Goal: Task Accomplishment & Management: Use online tool/utility

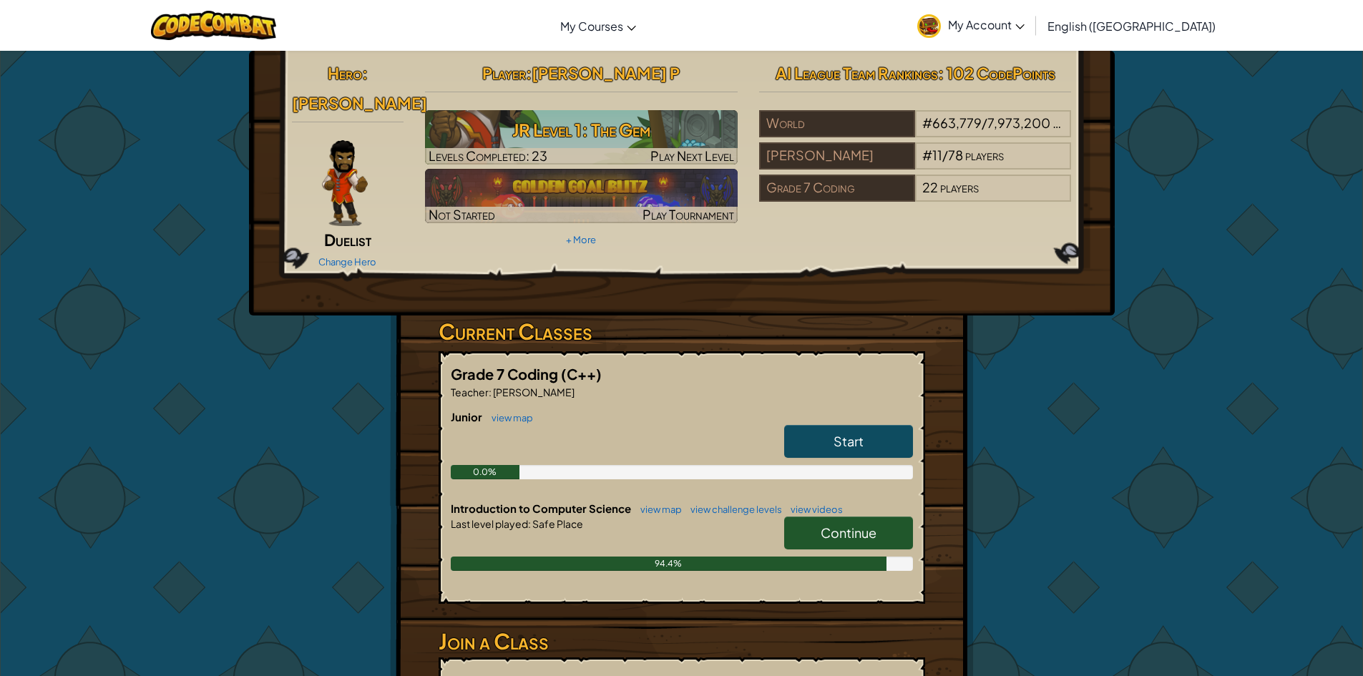
click at [866, 525] on span "Continue" at bounding box center [849, 533] width 56 height 16
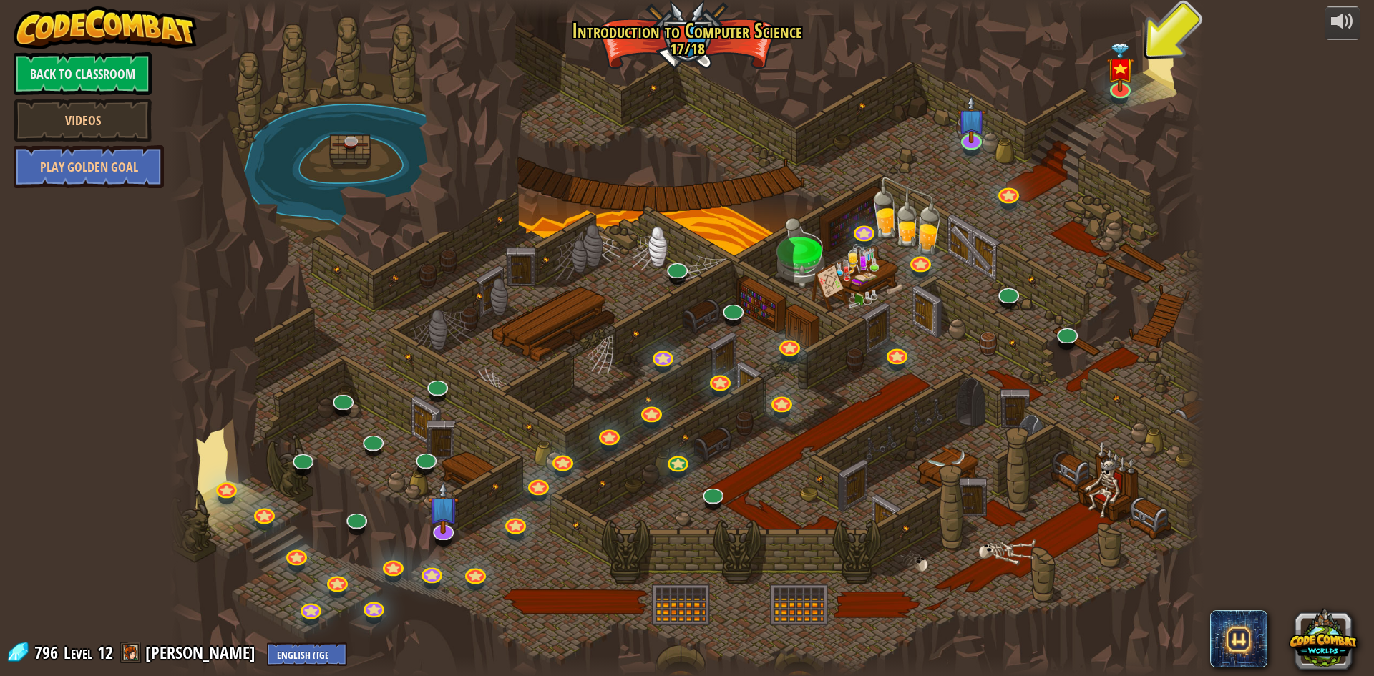
drag, startPoint x: 925, startPoint y: 379, endPoint x: 897, endPoint y: 449, distance: 76.1
click at [897, 449] on div at bounding box center [687, 338] width 1035 height 676
click at [137, 76] on link "Back to Classroom" at bounding box center [83, 73] width 138 height 43
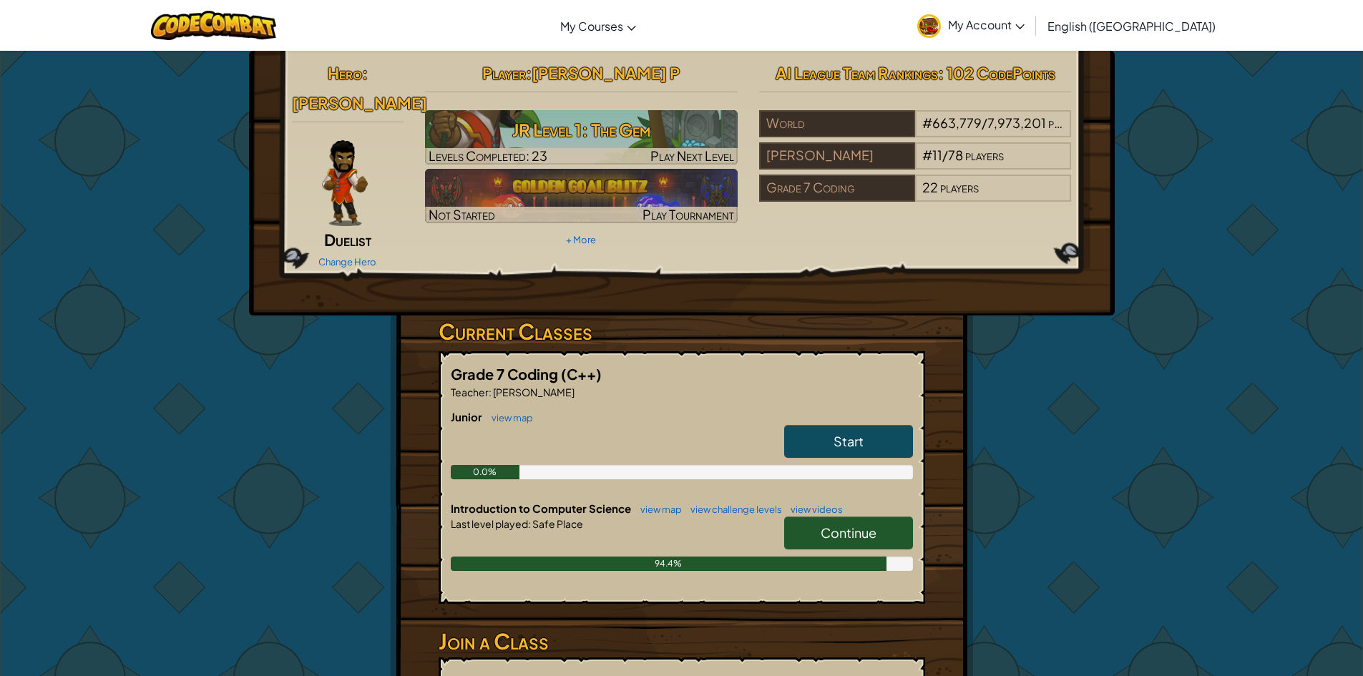
click at [885, 425] on link "Start" at bounding box center [848, 441] width 129 height 33
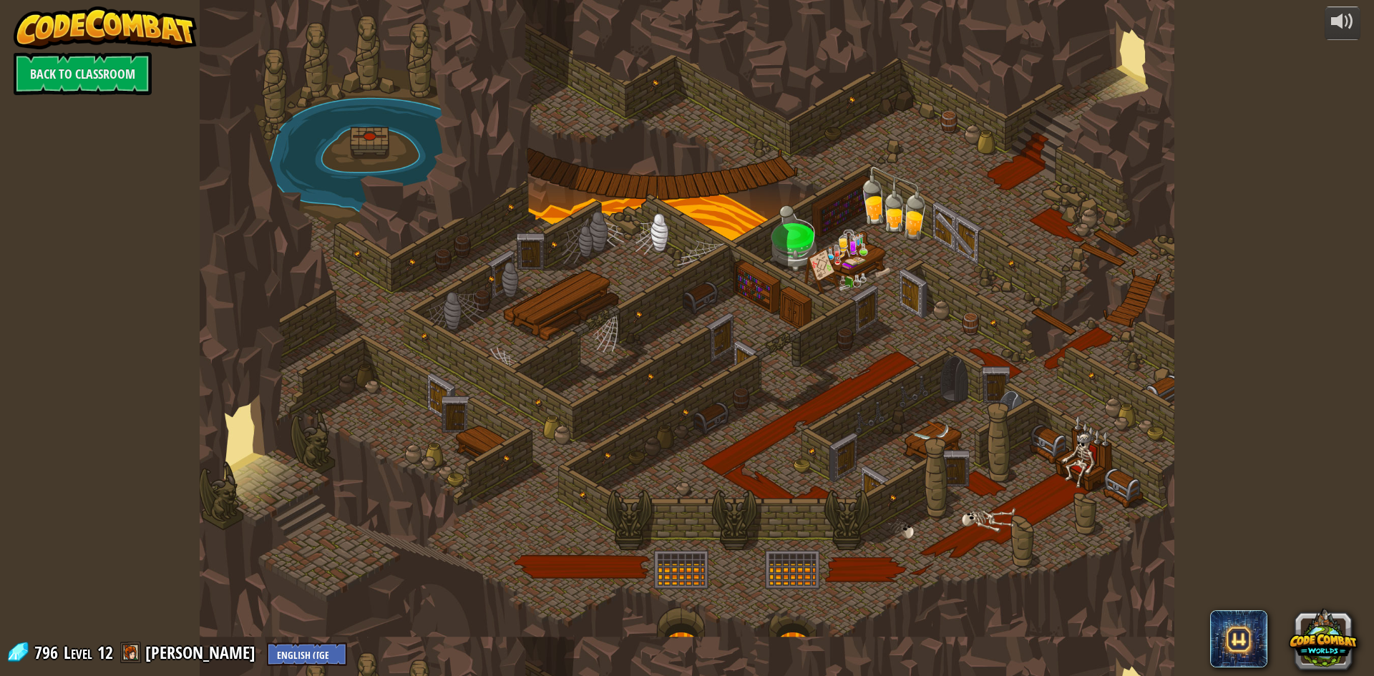
drag, startPoint x: 267, startPoint y: 473, endPoint x: 661, endPoint y: 290, distance: 434.8
click at [908, 158] on div at bounding box center [687, 338] width 975 height 676
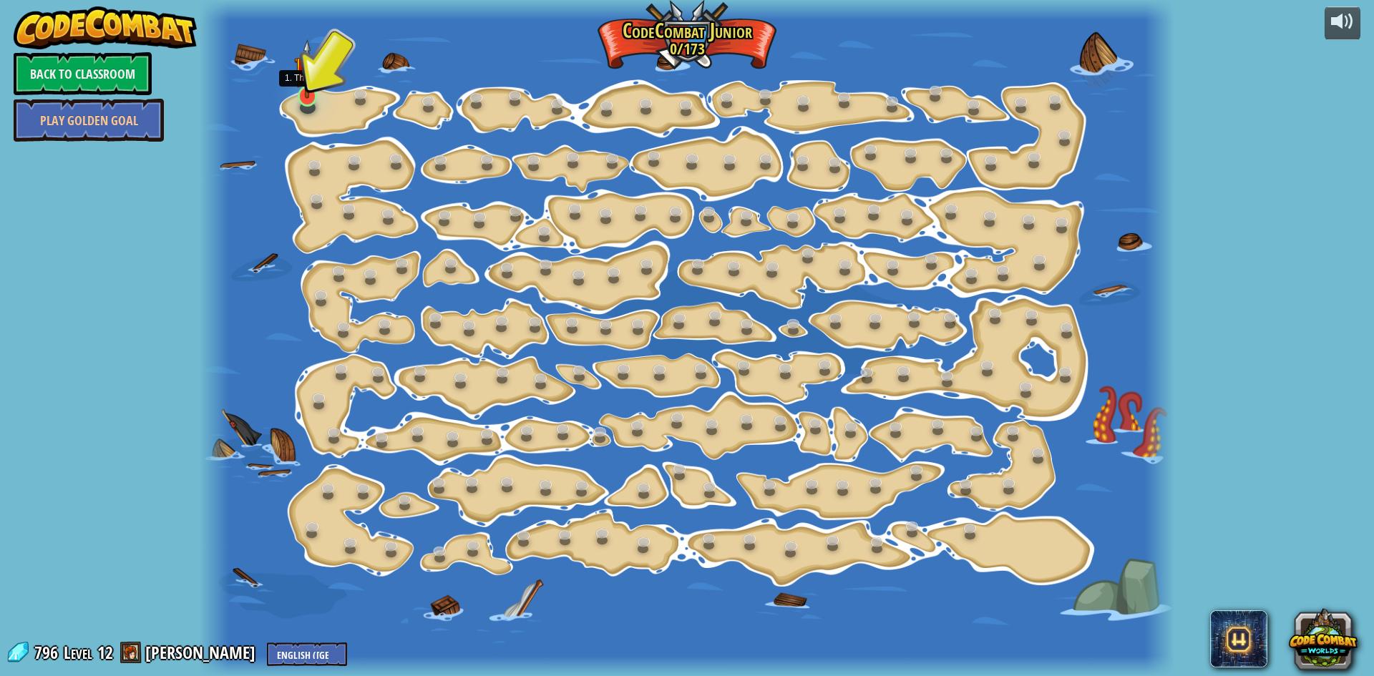
click at [303, 89] on img at bounding box center [307, 68] width 26 height 59
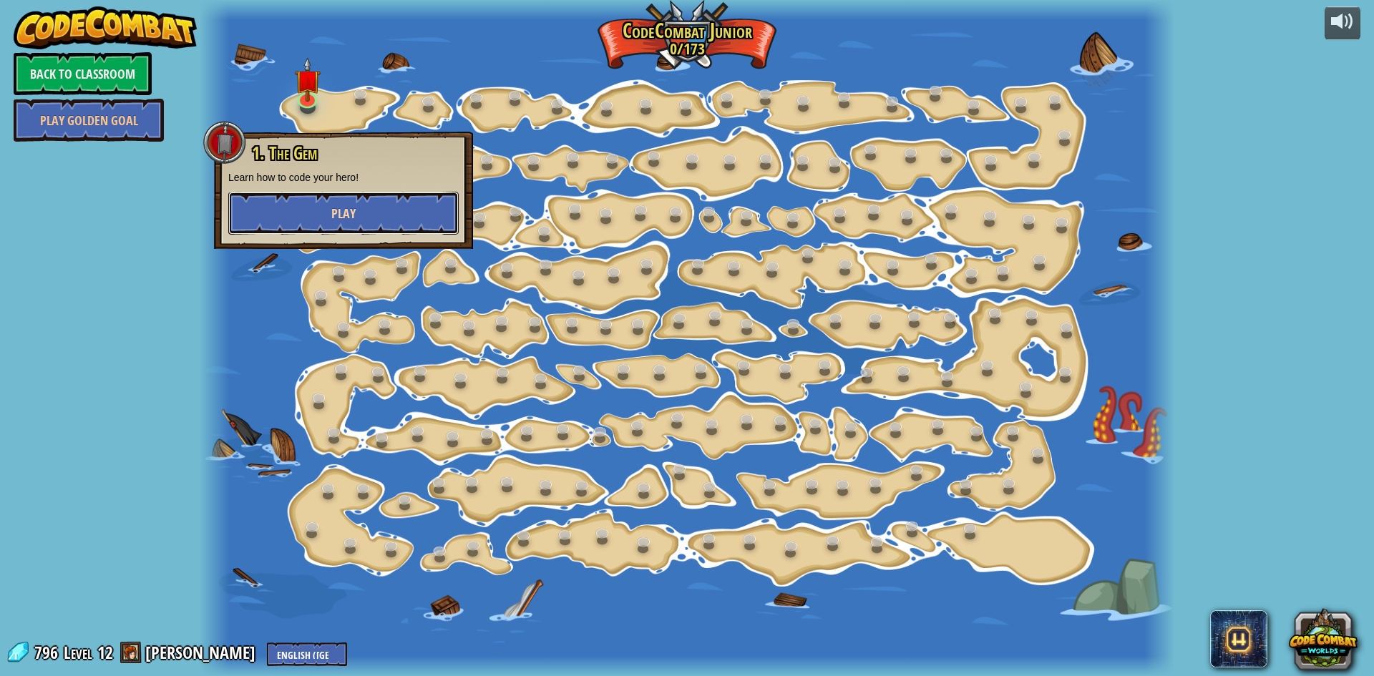
click at [369, 218] on button "Play" at bounding box center [343, 213] width 230 height 43
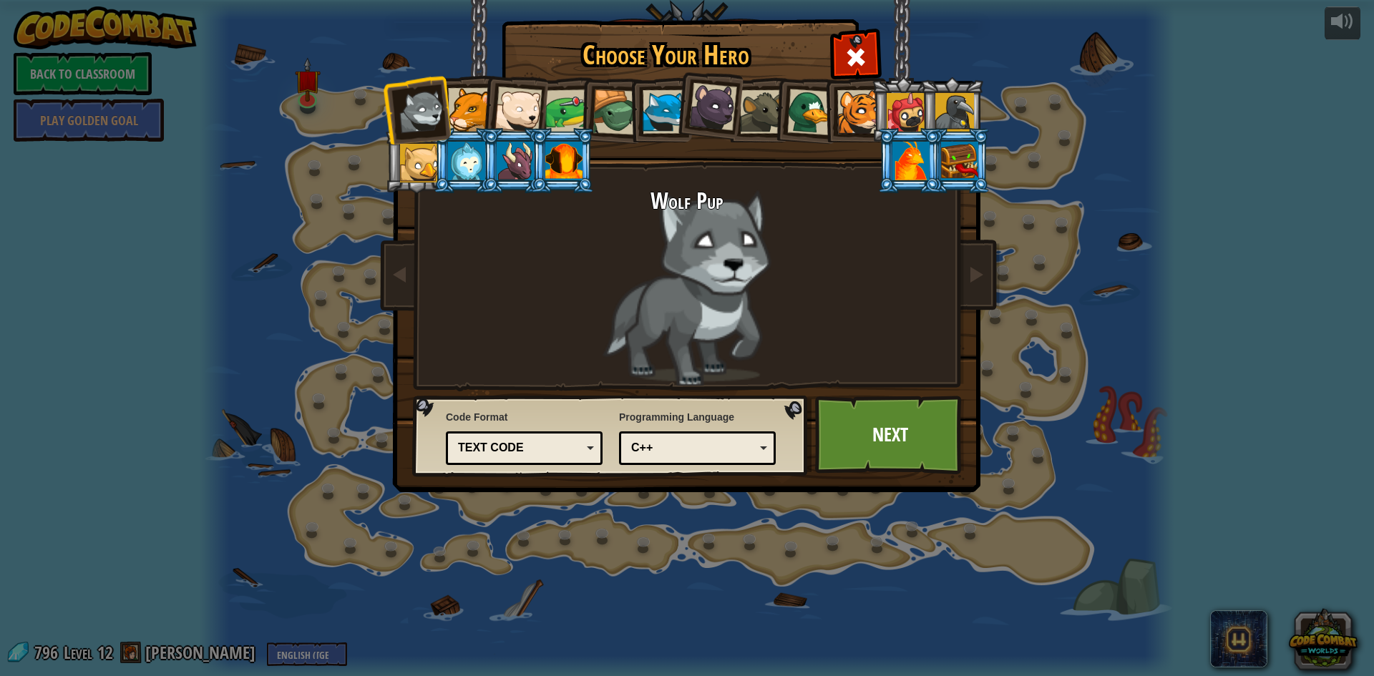
click at [802, 109] on div at bounding box center [810, 112] width 47 height 47
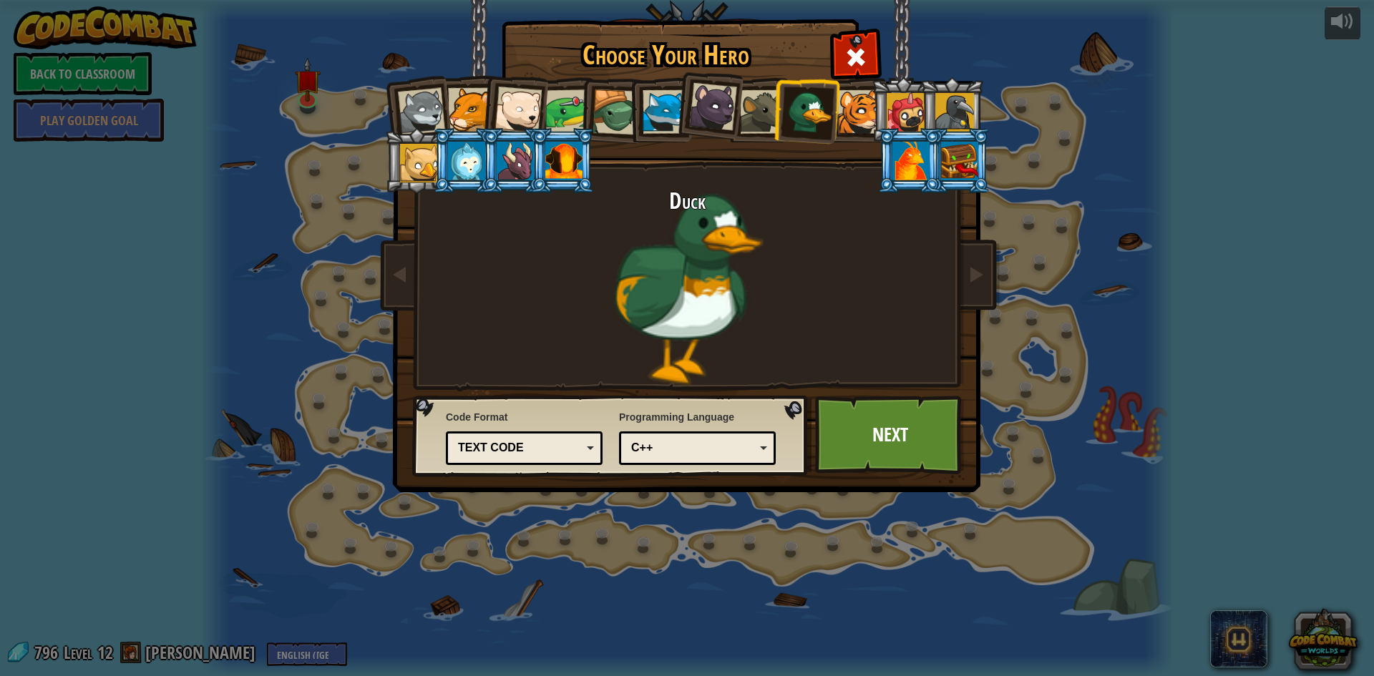
click at [729, 114] on div at bounding box center [713, 107] width 48 height 48
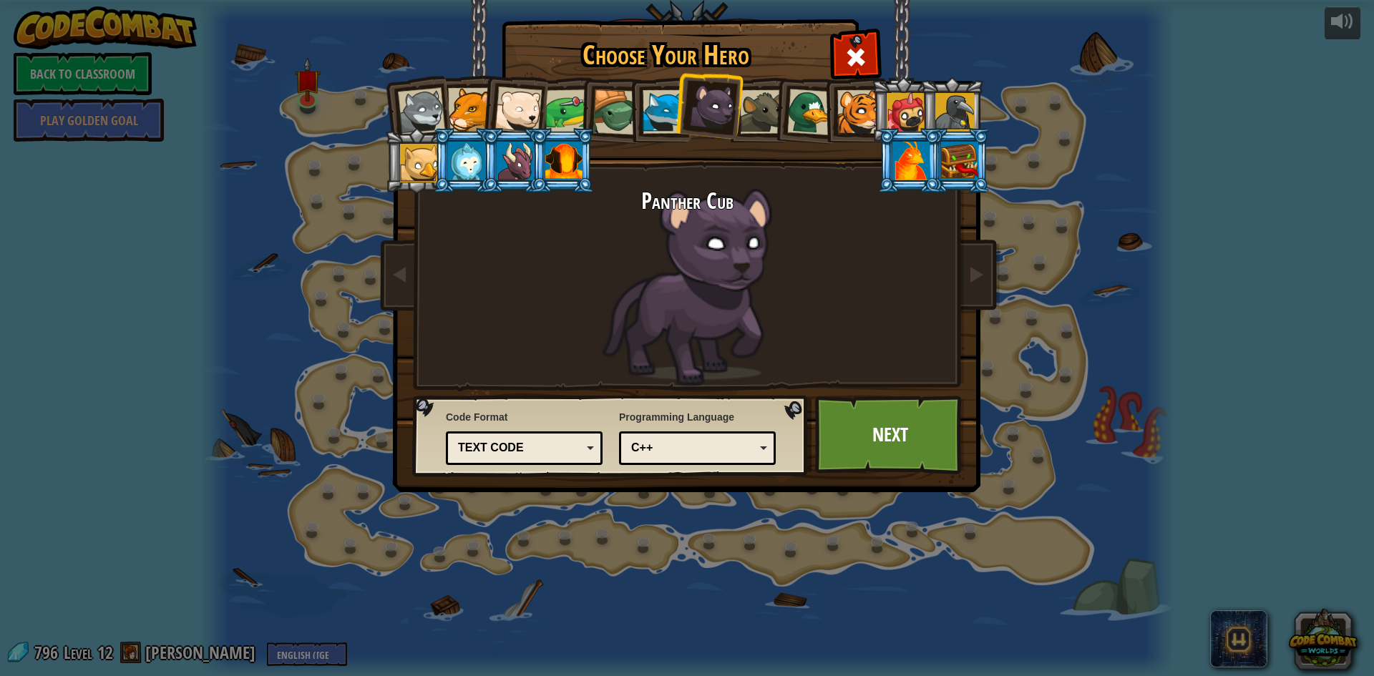
click at [518, 156] on div at bounding box center [515, 161] width 37 height 39
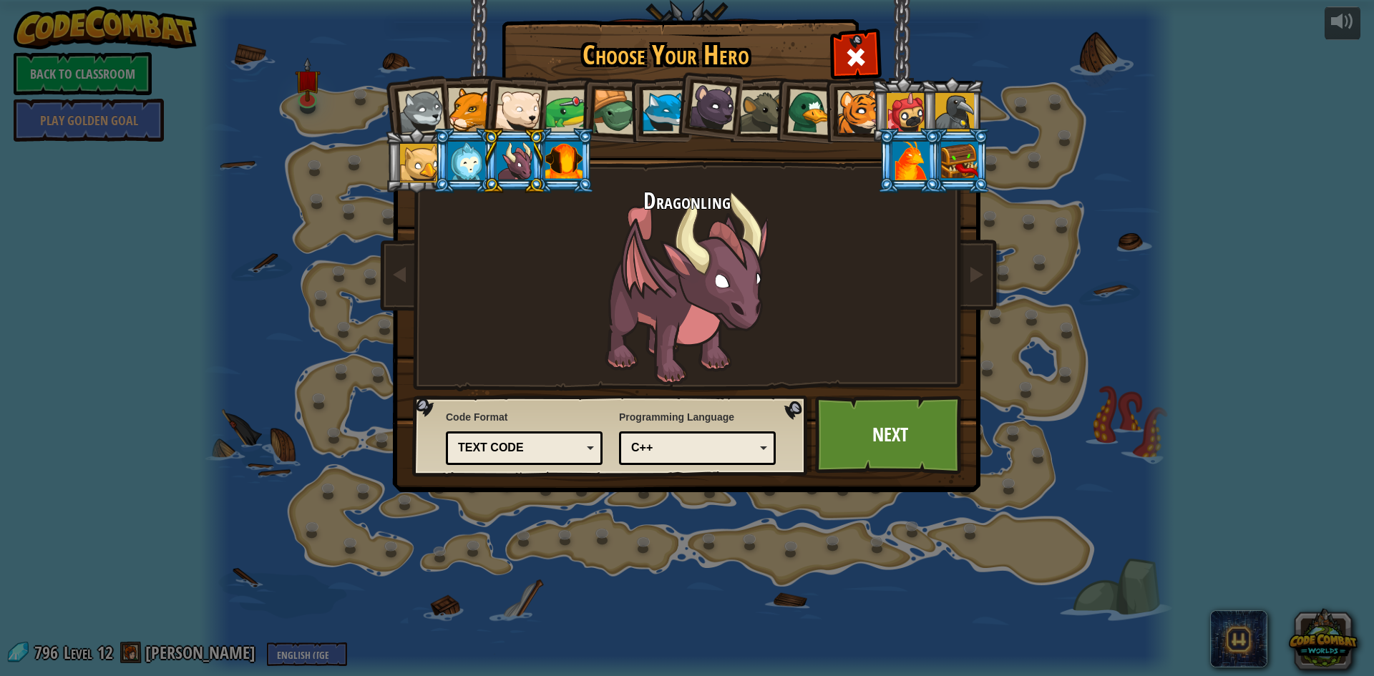
click at [560, 117] on div at bounding box center [567, 111] width 44 height 44
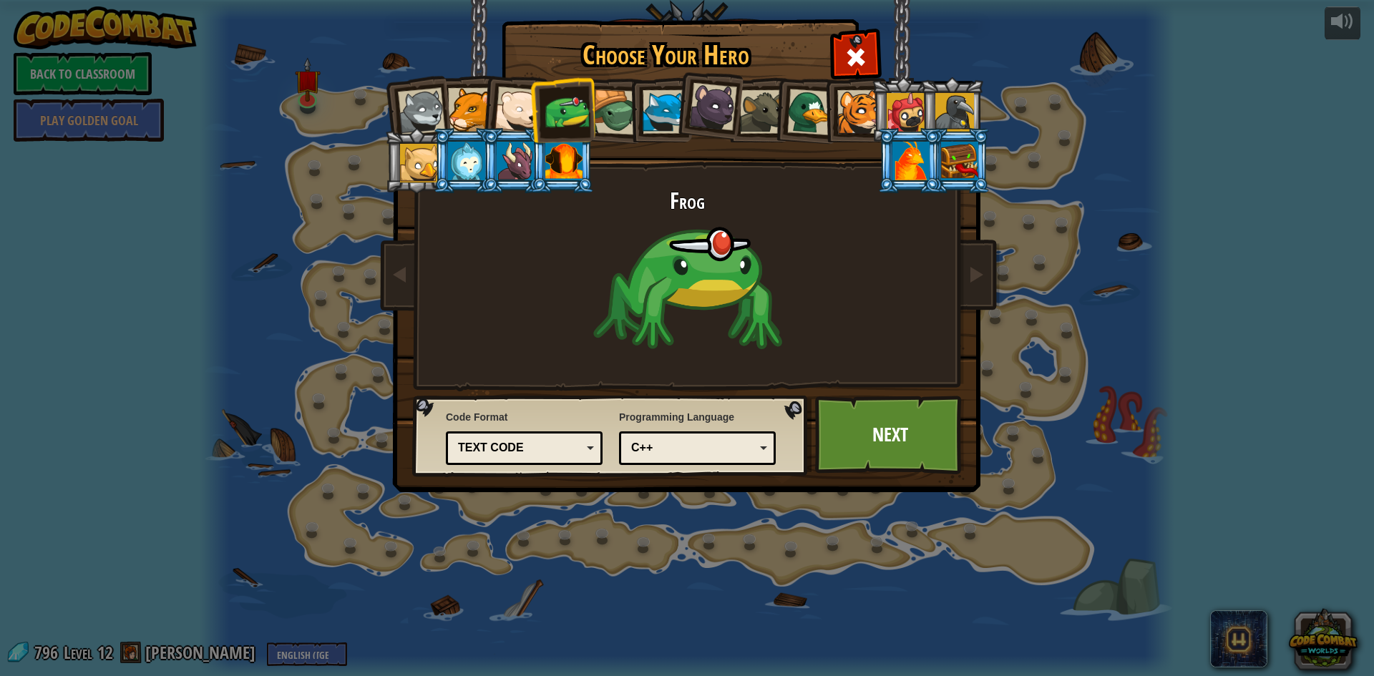
click at [449, 97] on div at bounding box center [470, 110] width 44 height 44
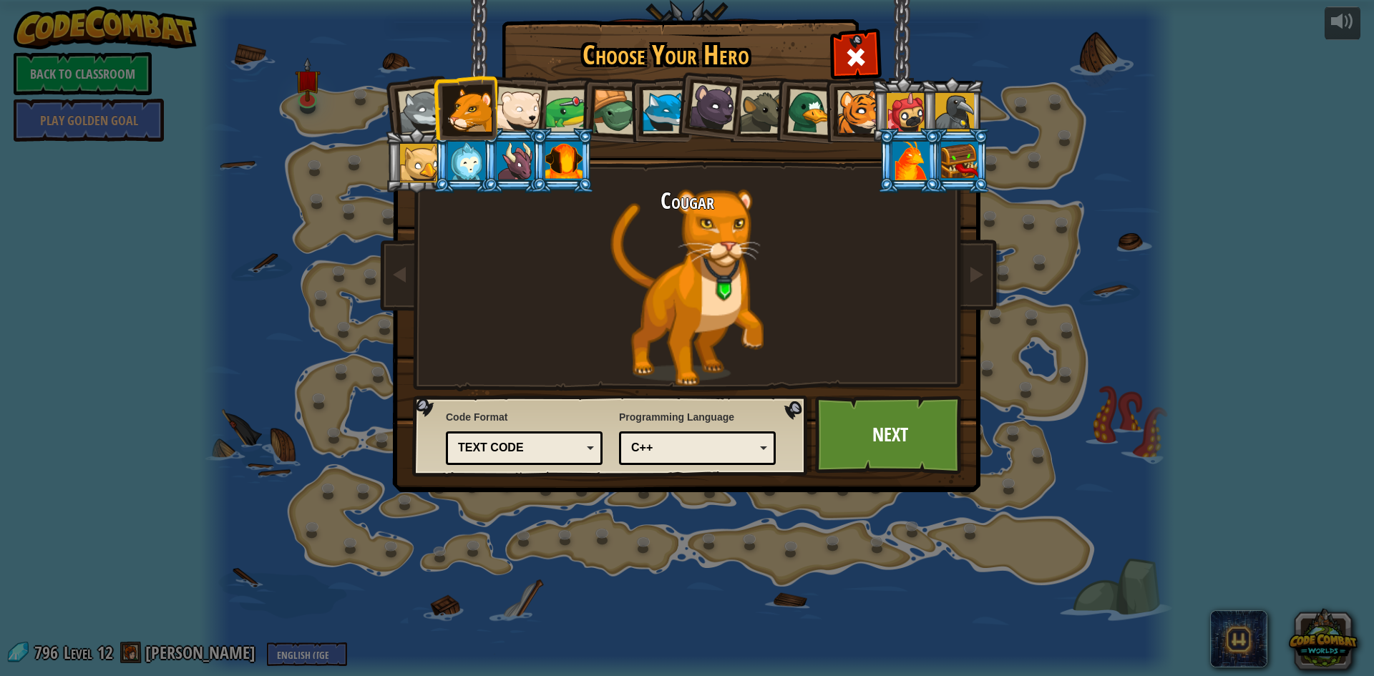
click at [811, 117] on div at bounding box center [810, 112] width 47 height 47
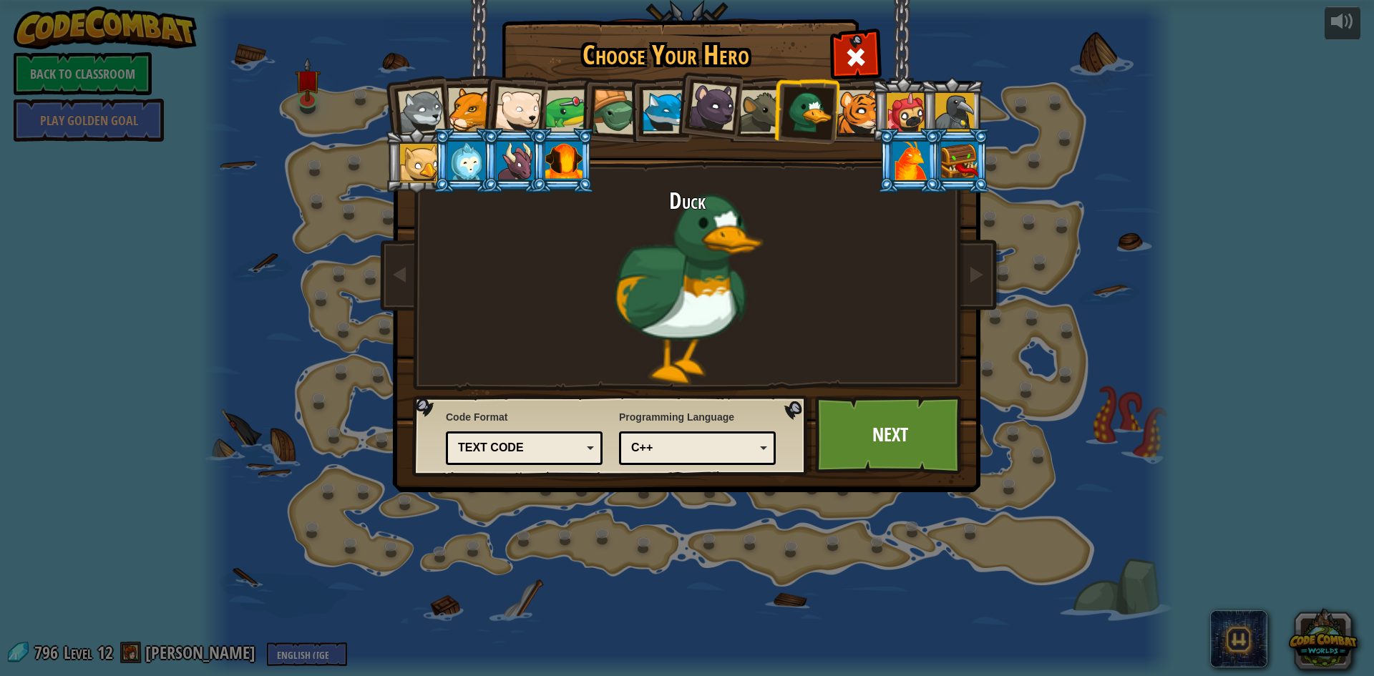
click at [852, 114] on div at bounding box center [859, 112] width 44 height 44
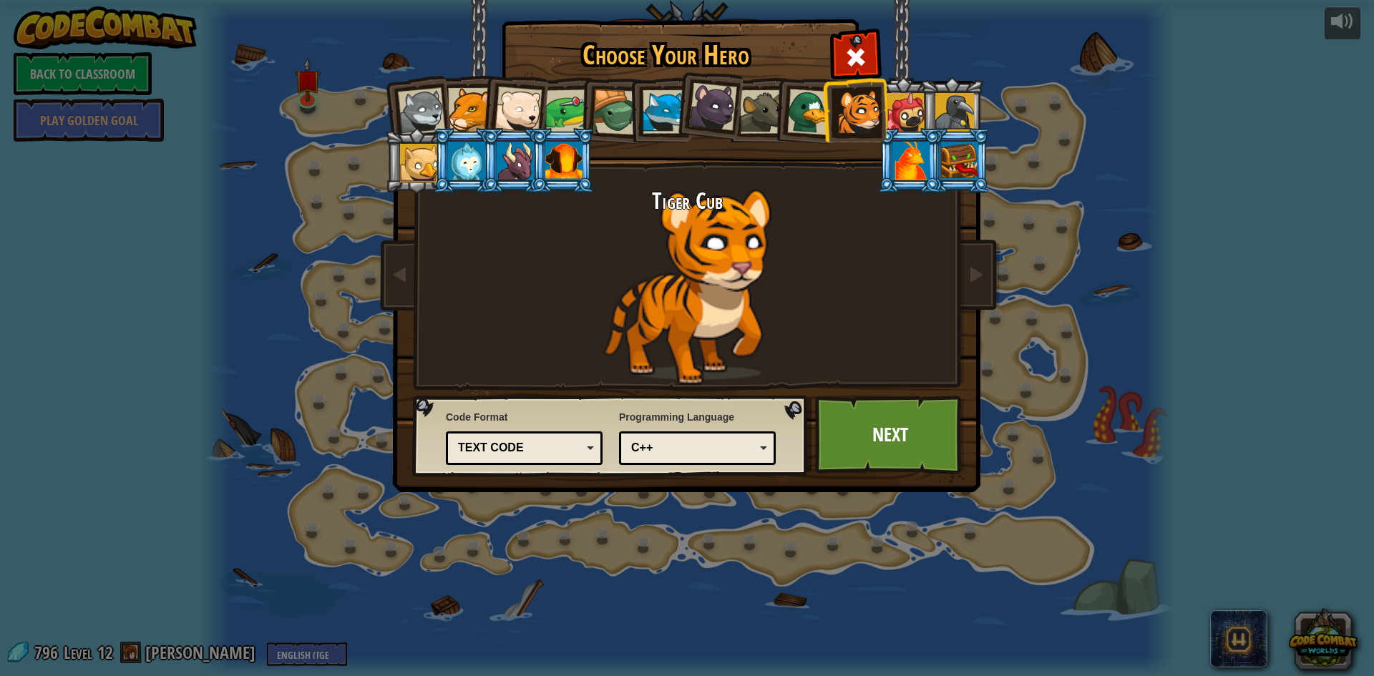
click at [910, 147] on div at bounding box center [910, 161] width 37 height 39
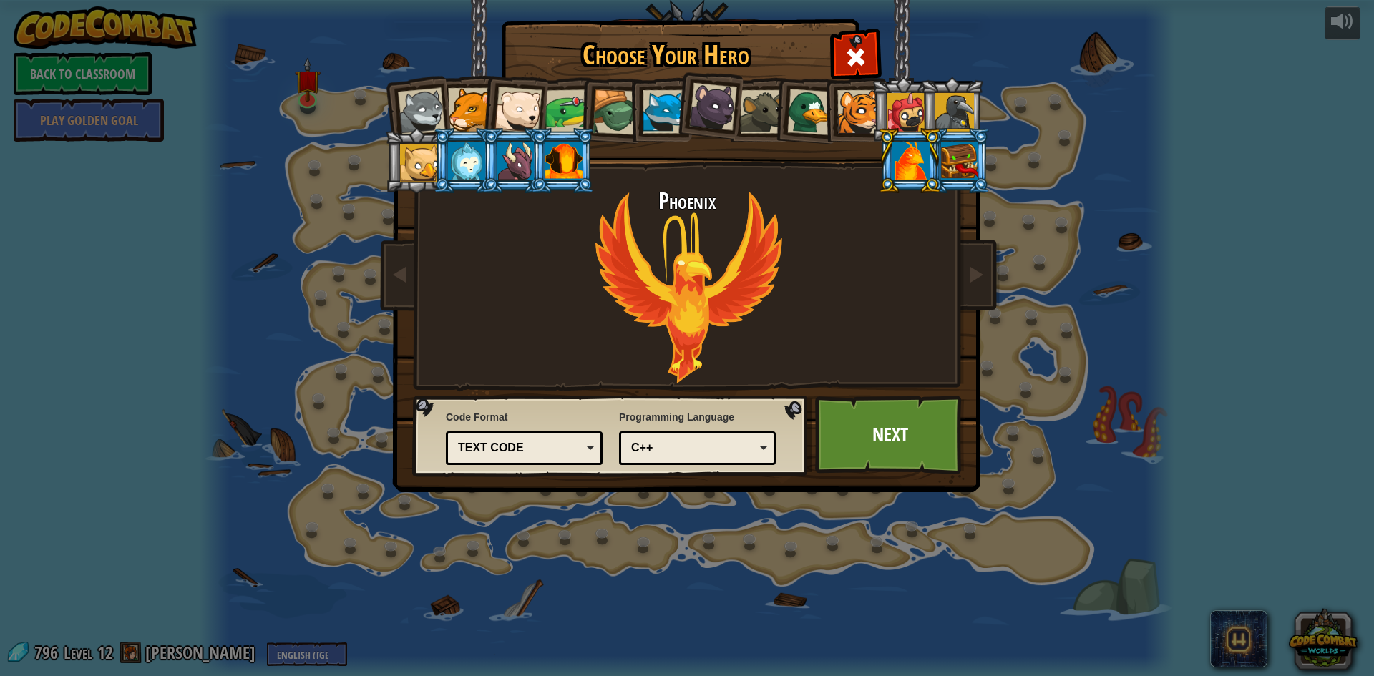
click at [972, 151] on div at bounding box center [959, 161] width 37 height 39
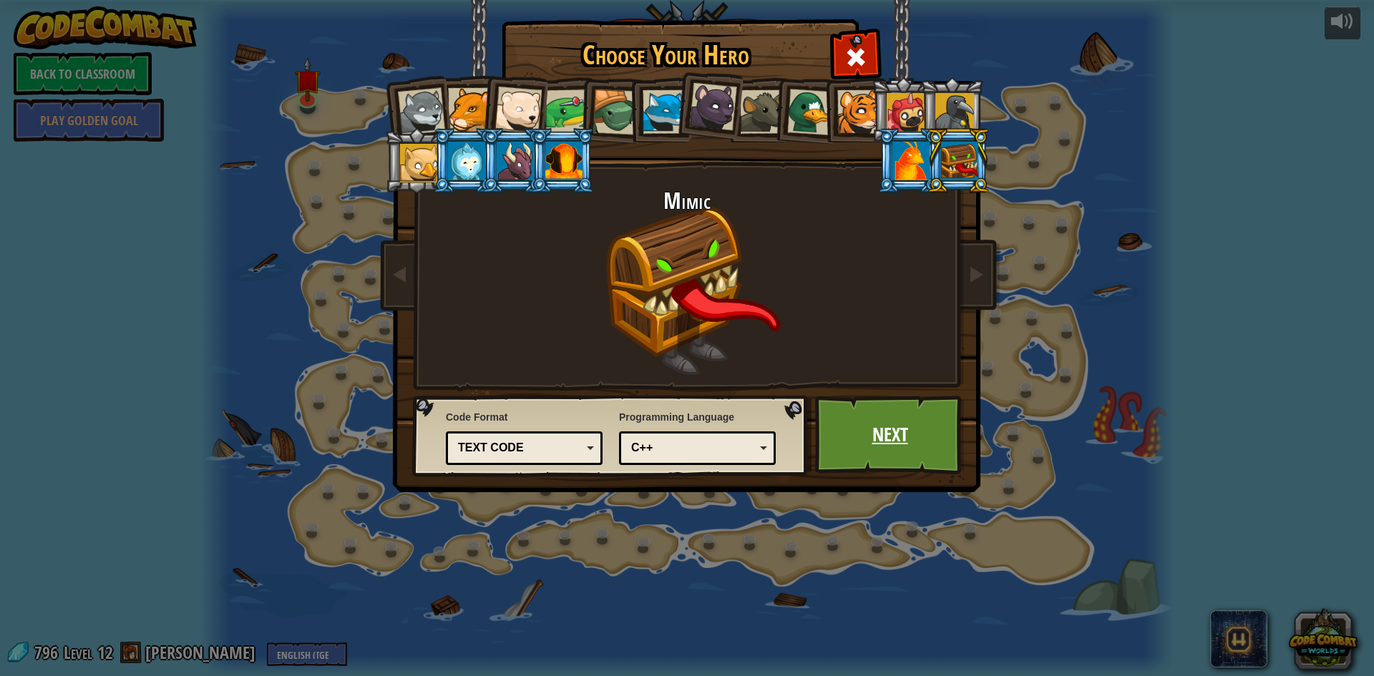
click at [901, 426] on link "Next" at bounding box center [890, 435] width 150 height 79
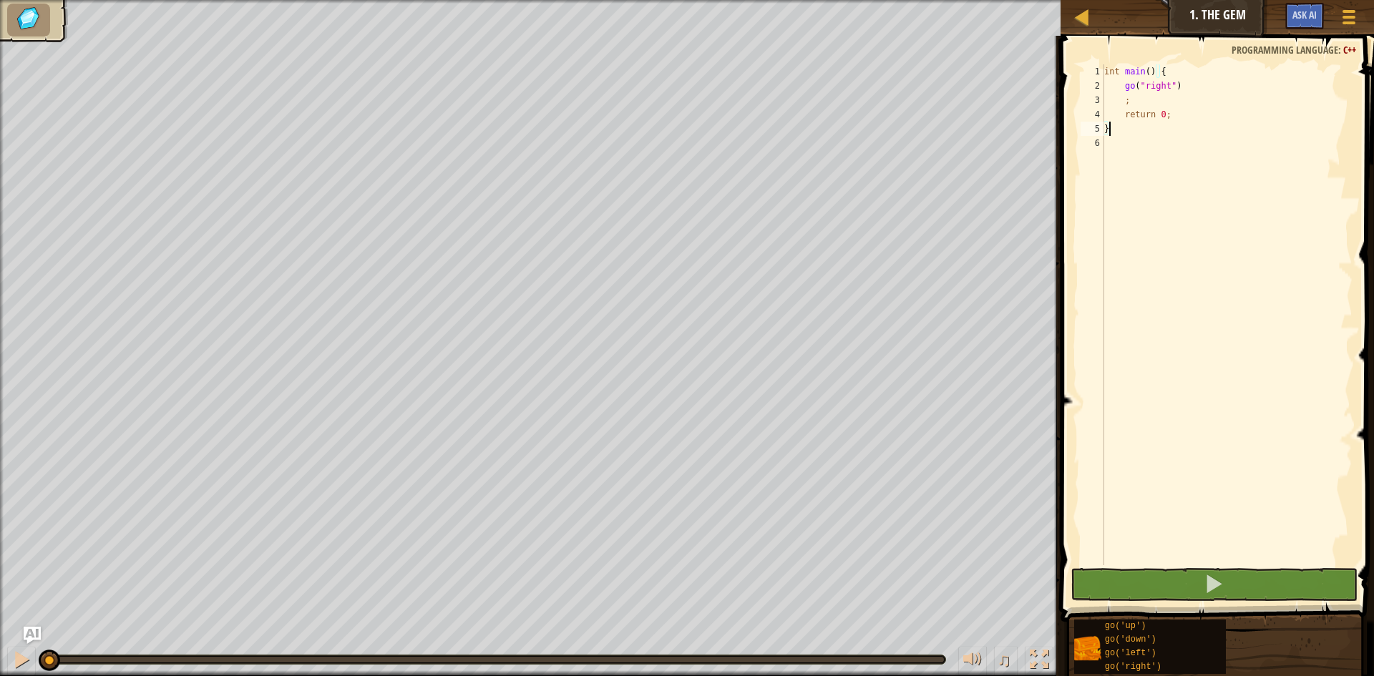
click at [1205, 90] on div "int main ( ) { go ( " right " ) ; return 0 ; }" at bounding box center [1226, 329] width 251 height 530
type textarea "go("right")"
type textarea "go"
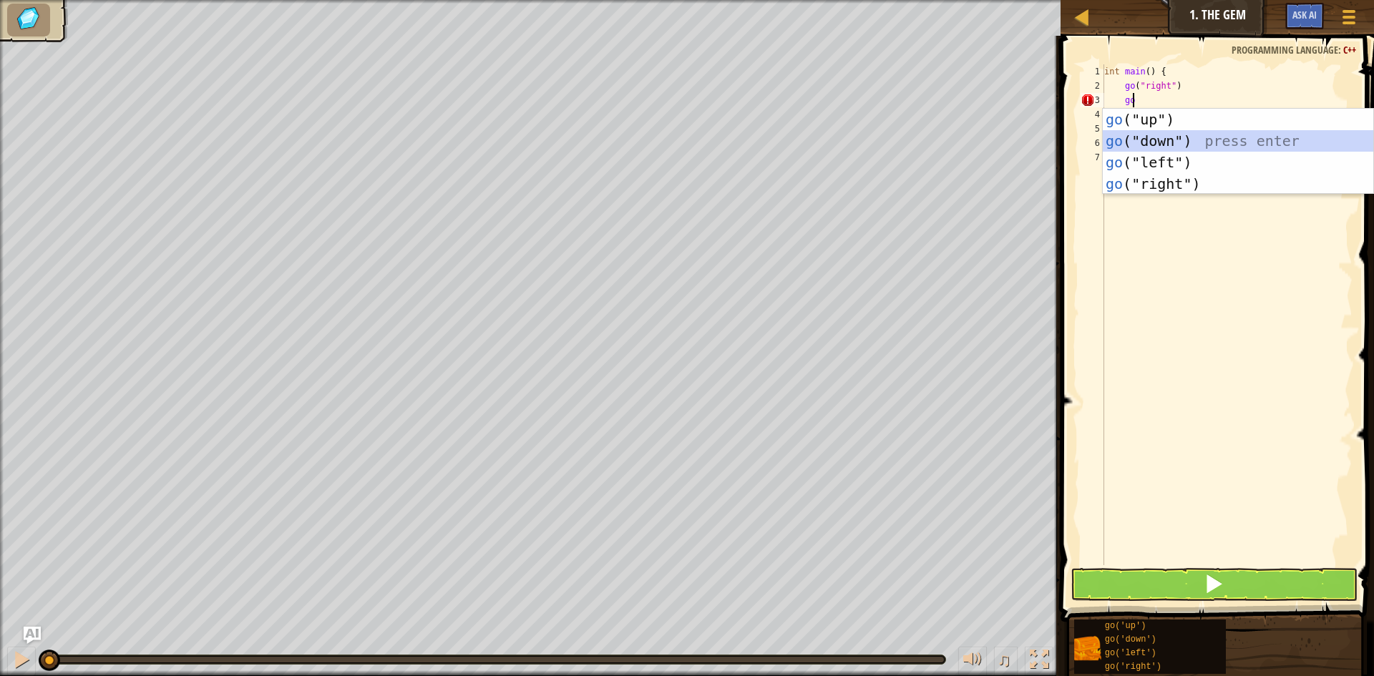
scroll to position [6, 1]
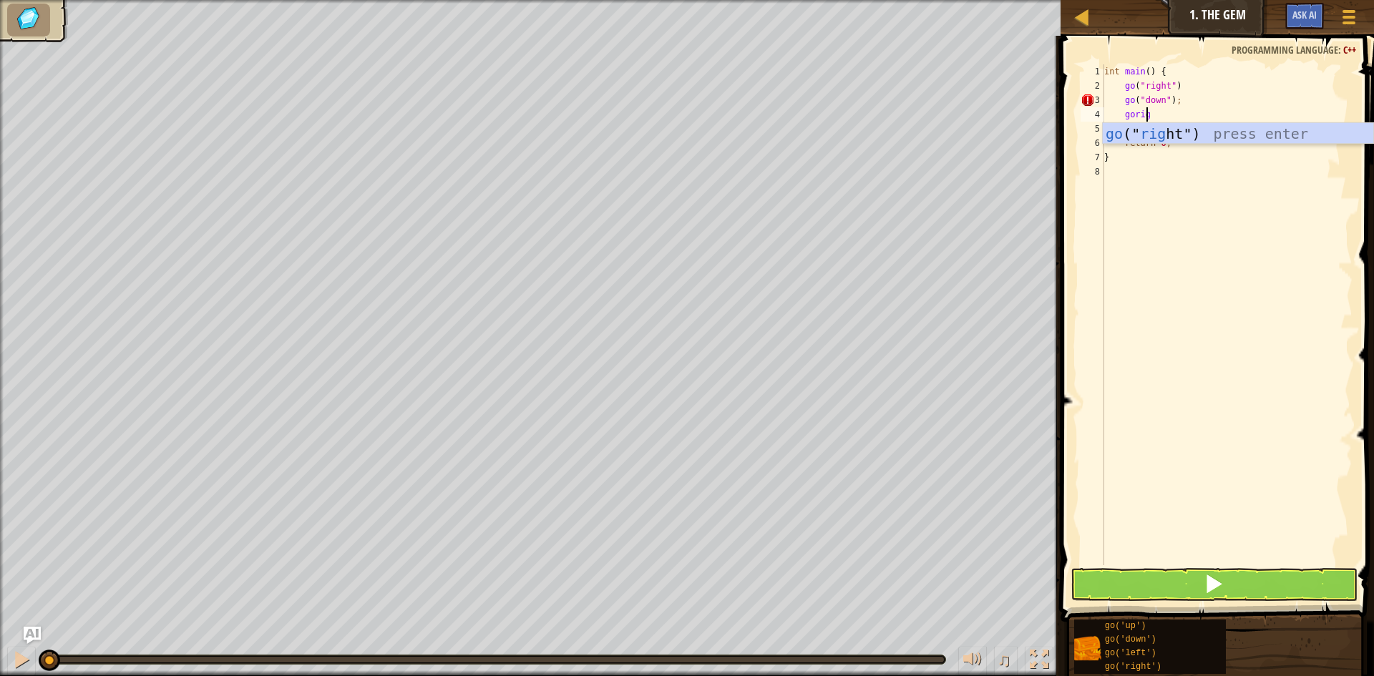
type textarea "gorigh"
click at [1186, 87] on div "int main ( ) { go ( " right " ) go ( " down " ) ; go ( " right " ) ; ; return 0…" at bounding box center [1226, 329] width 251 height 530
type textarea "go("right");"
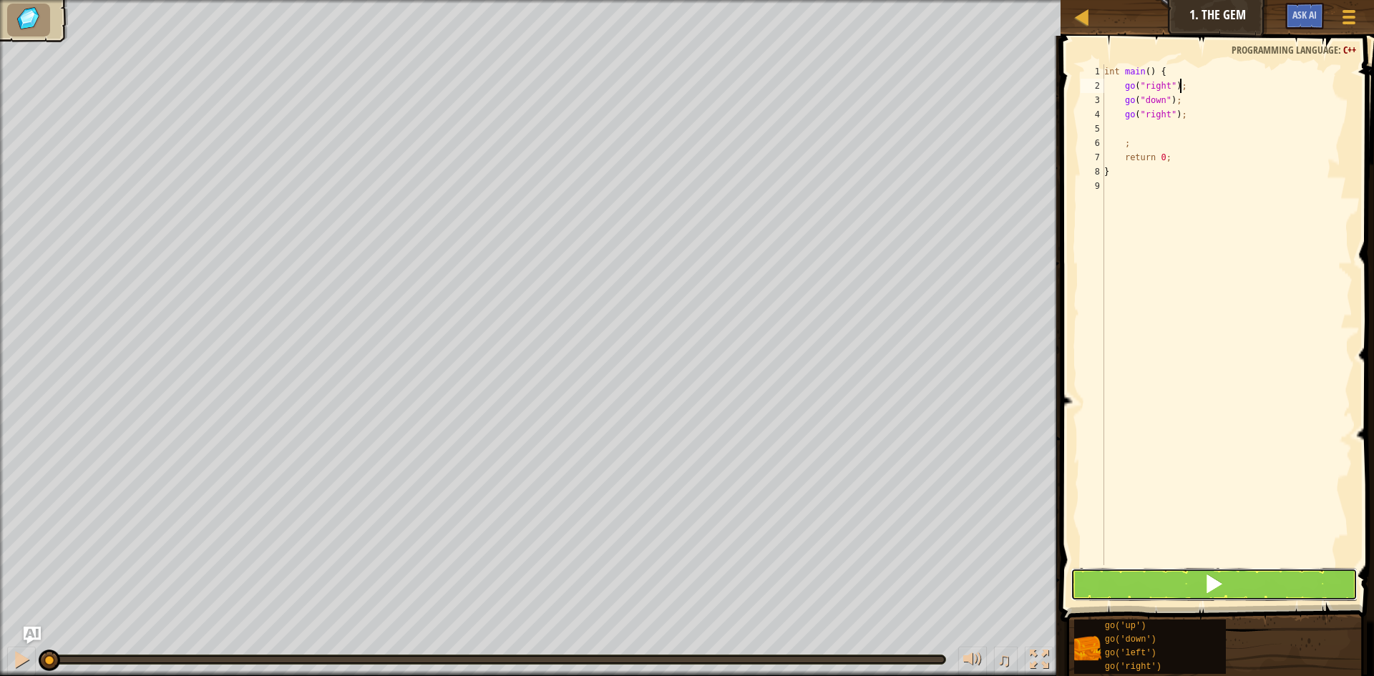
click at [1277, 594] on button at bounding box center [1214, 584] width 287 height 33
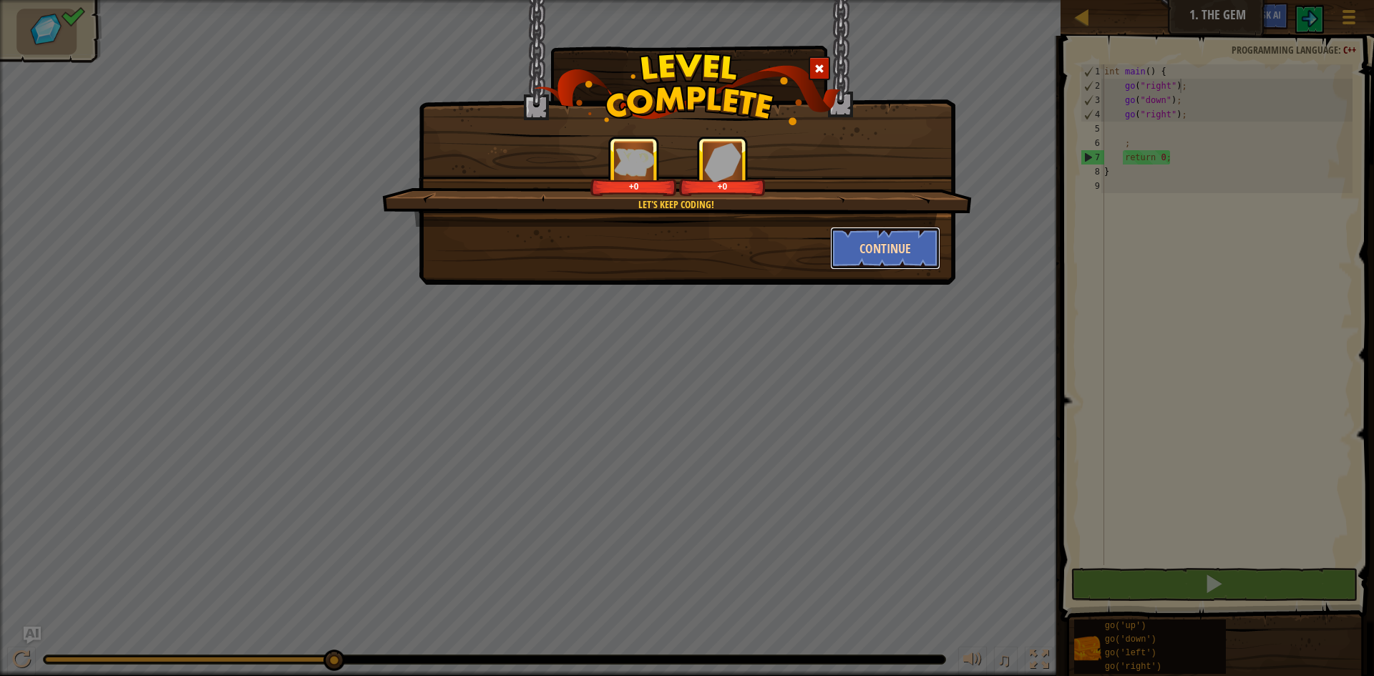
click at [887, 260] on button "Continue" at bounding box center [885, 248] width 111 height 43
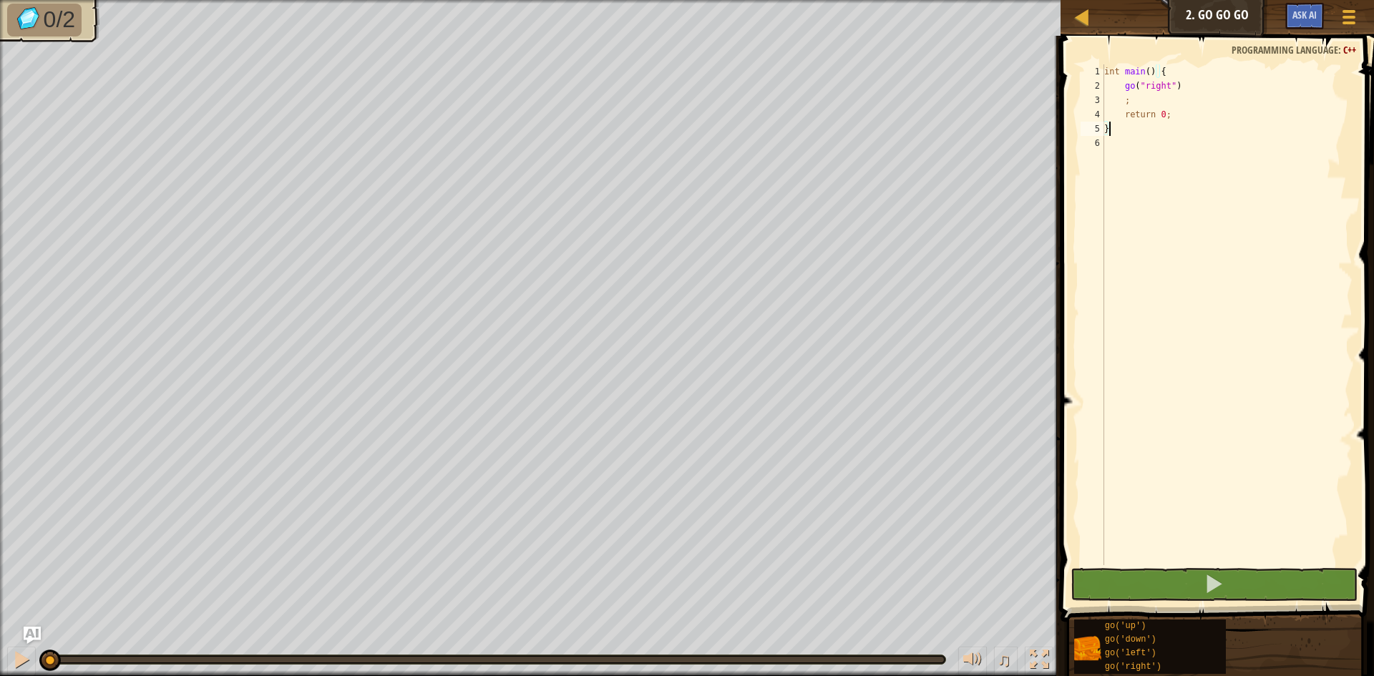
click at [1206, 99] on div "int main ( ) { go ( " right " ) ; return 0 ; }" at bounding box center [1226, 329] width 251 height 530
type textarea ";"
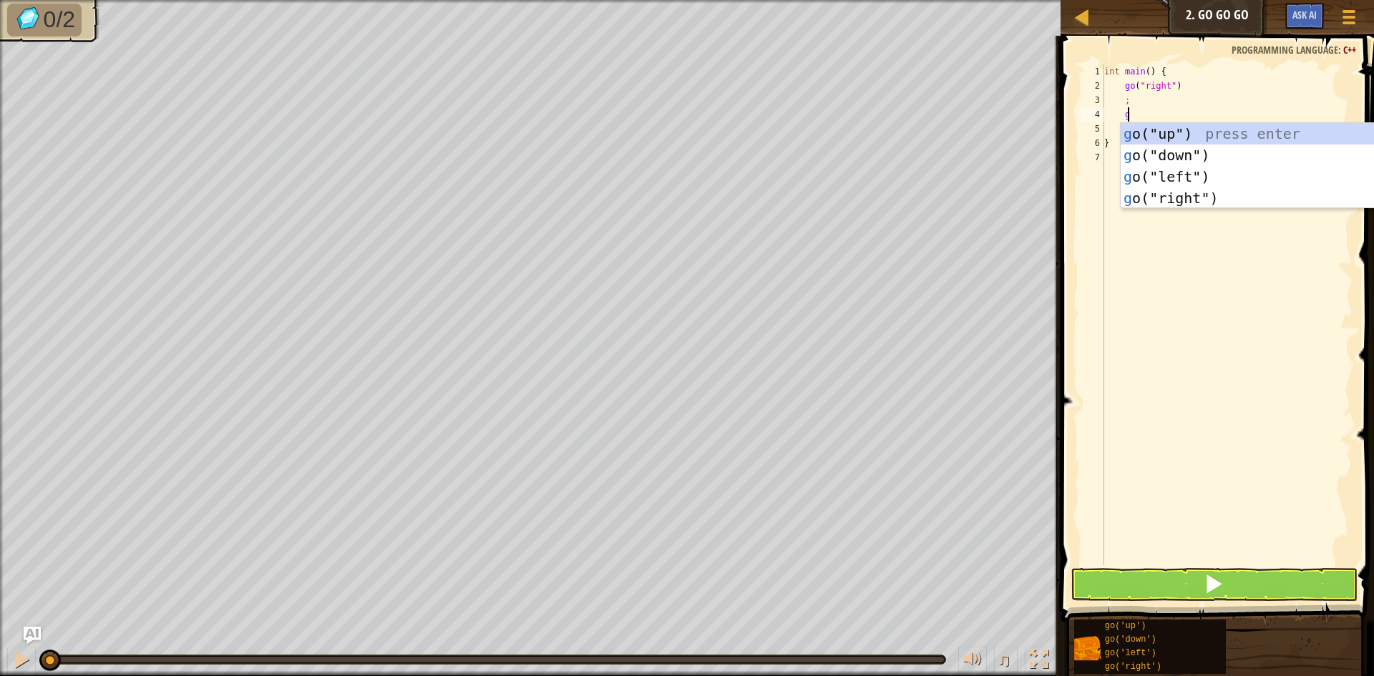
scroll to position [6, 1]
type textarea "goup"
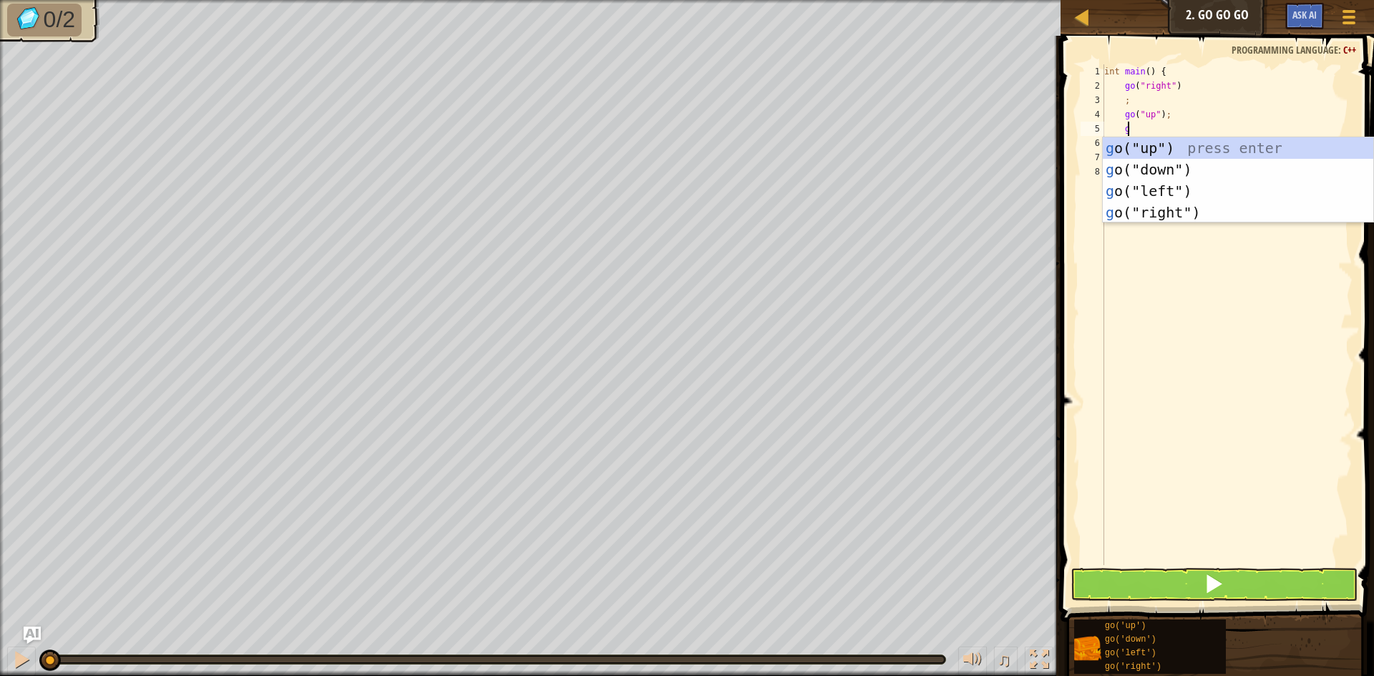
type textarea "go"
click at [1134, 200] on div "go ("up") press enter go ("down") press enter go ("left") press enter go ("righ…" at bounding box center [1238, 201] width 271 height 129
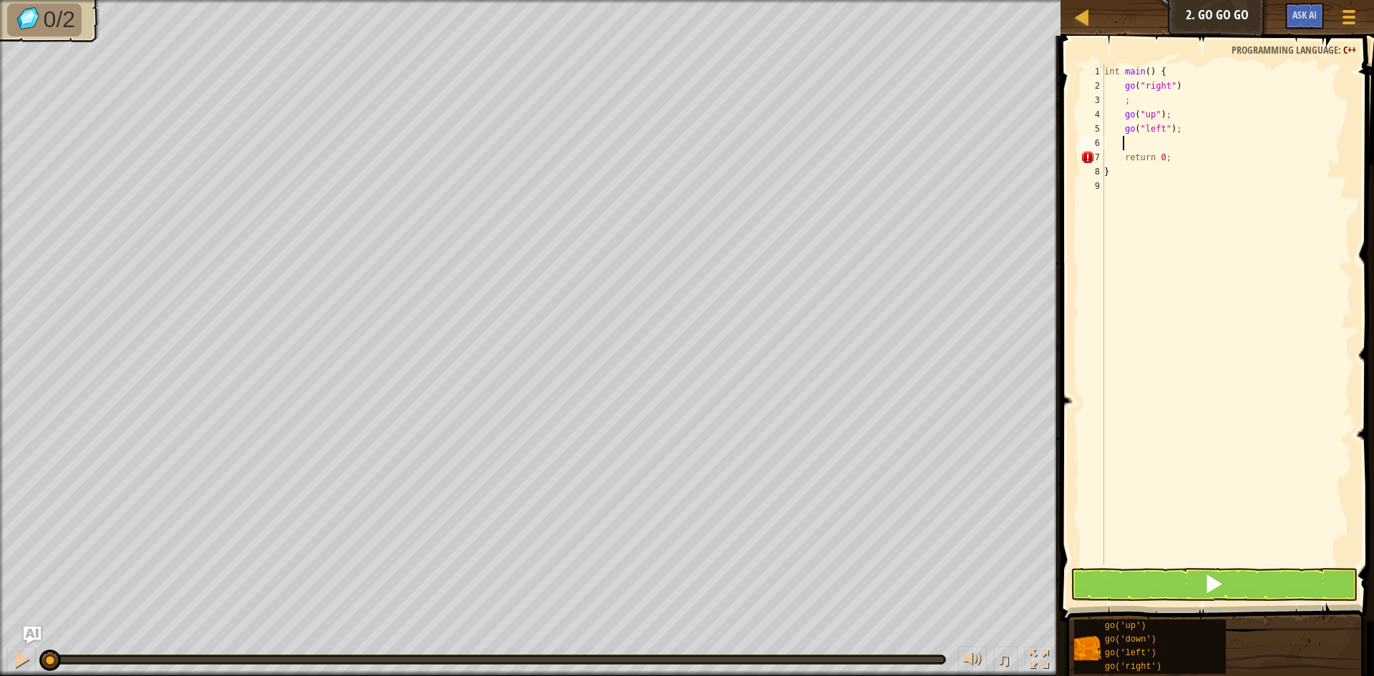
scroll to position [6, 1]
drag, startPoint x: 1157, startPoint y: 129, endPoint x: 1122, endPoint y: 130, distance: 35.1
click at [1122, 130] on div "int main ( ) { go ( " right " ) ; go ( " up " ) ; go ( " left " ) ; return 0 ; }" at bounding box center [1226, 329] width 251 height 530
type textarea "go("left");"
type textarea "goright"
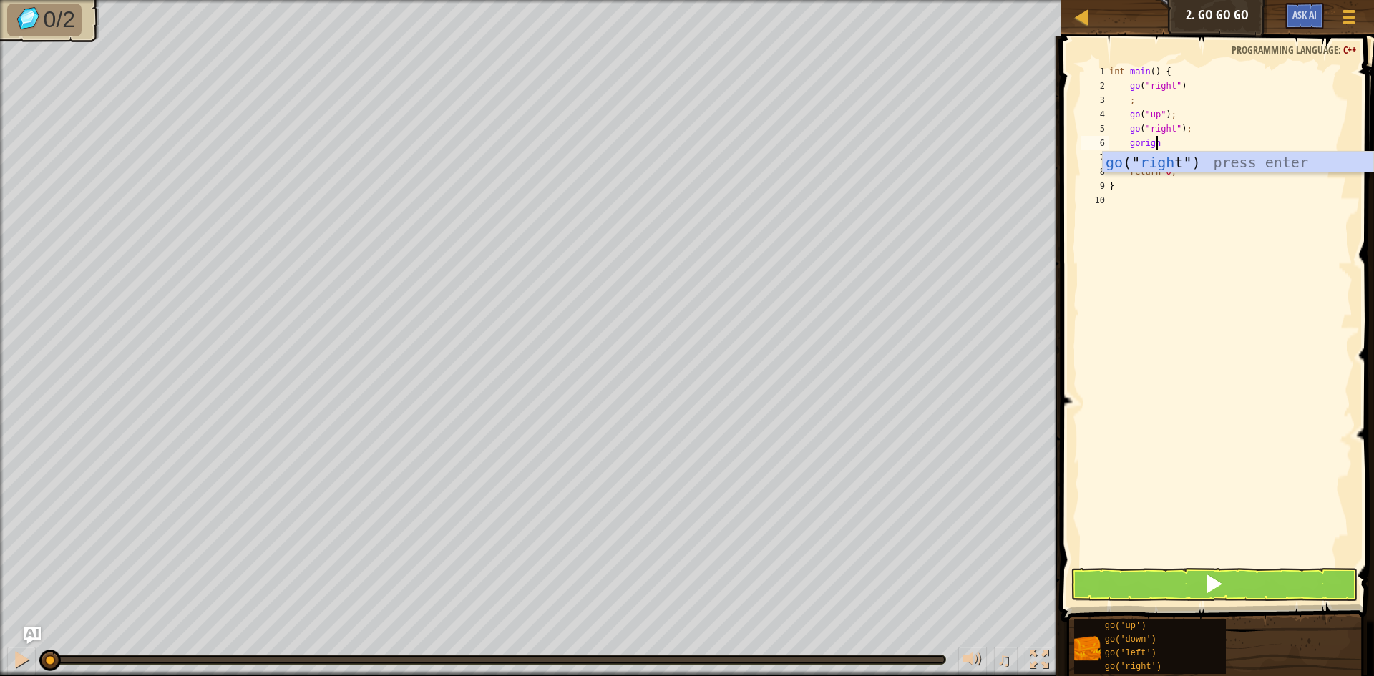
type textarea "goright"
click at [1244, 570] on button at bounding box center [1214, 584] width 287 height 33
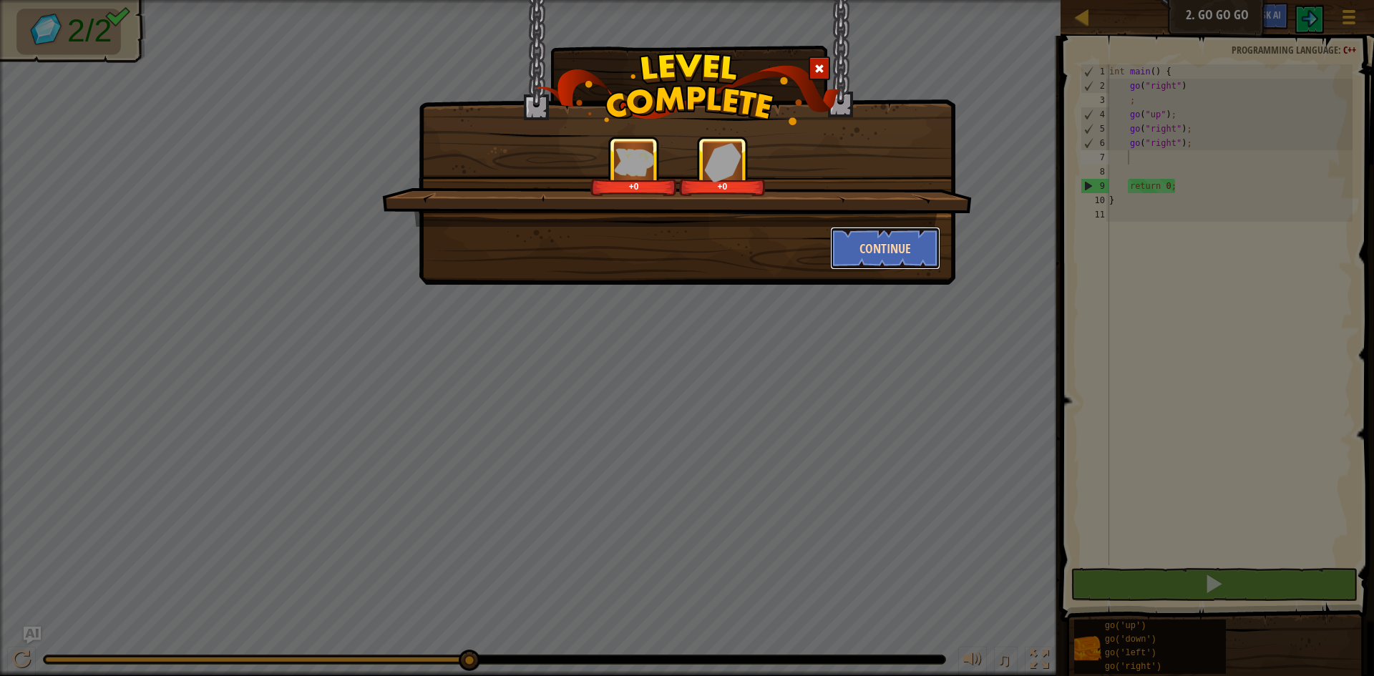
click at [893, 236] on button "Continue" at bounding box center [885, 248] width 111 height 43
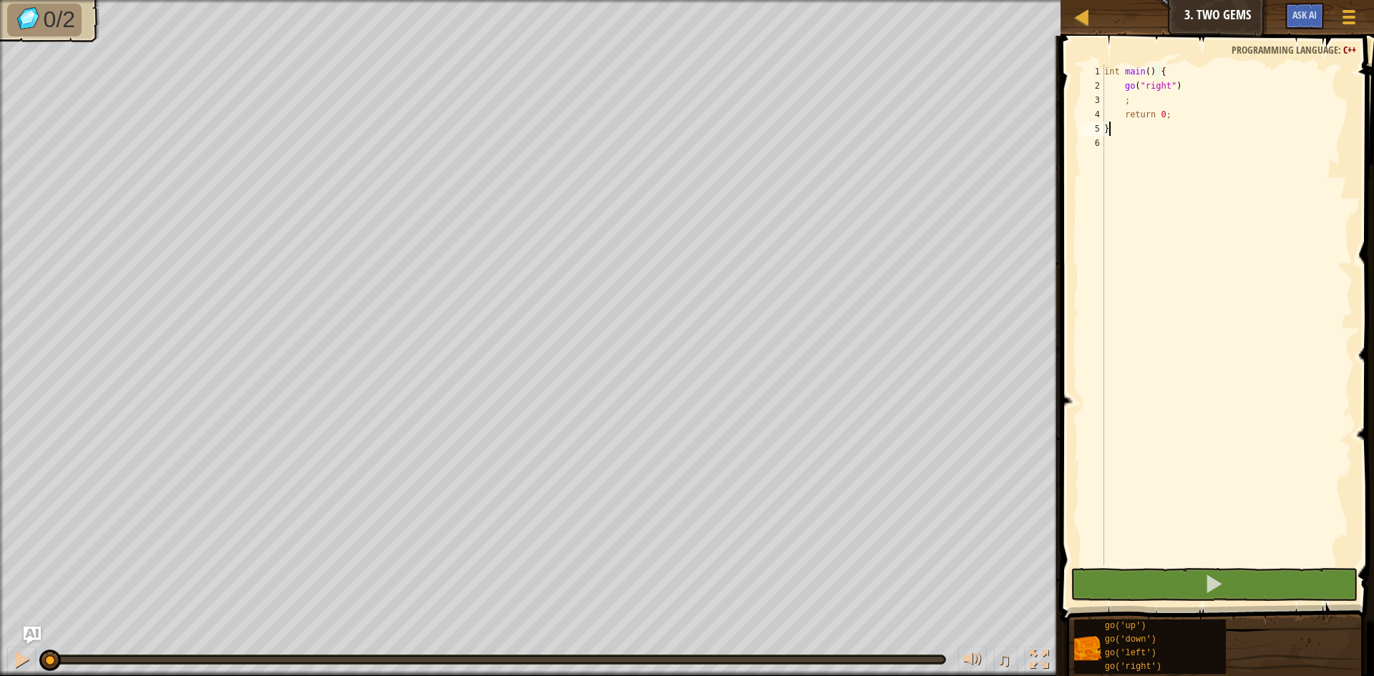
click at [1242, 110] on div "int main ( ) { go ( " right " ) ; return 0 ; }" at bounding box center [1226, 329] width 251 height 530
click at [1240, 100] on div "int main ( ) { go ( " right " ) ; return 0 ; }" at bounding box center [1226, 329] width 251 height 530
click at [1244, 89] on div "int main ( ) { go ( " right " ) ; return 0 ; }" at bounding box center [1226, 329] width 251 height 530
click at [1167, 105] on div "int main ( ) { go ( " right " ) ; return 0 ; }" at bounding box center [1226, 329] width 251 height 530
type textarea ";"
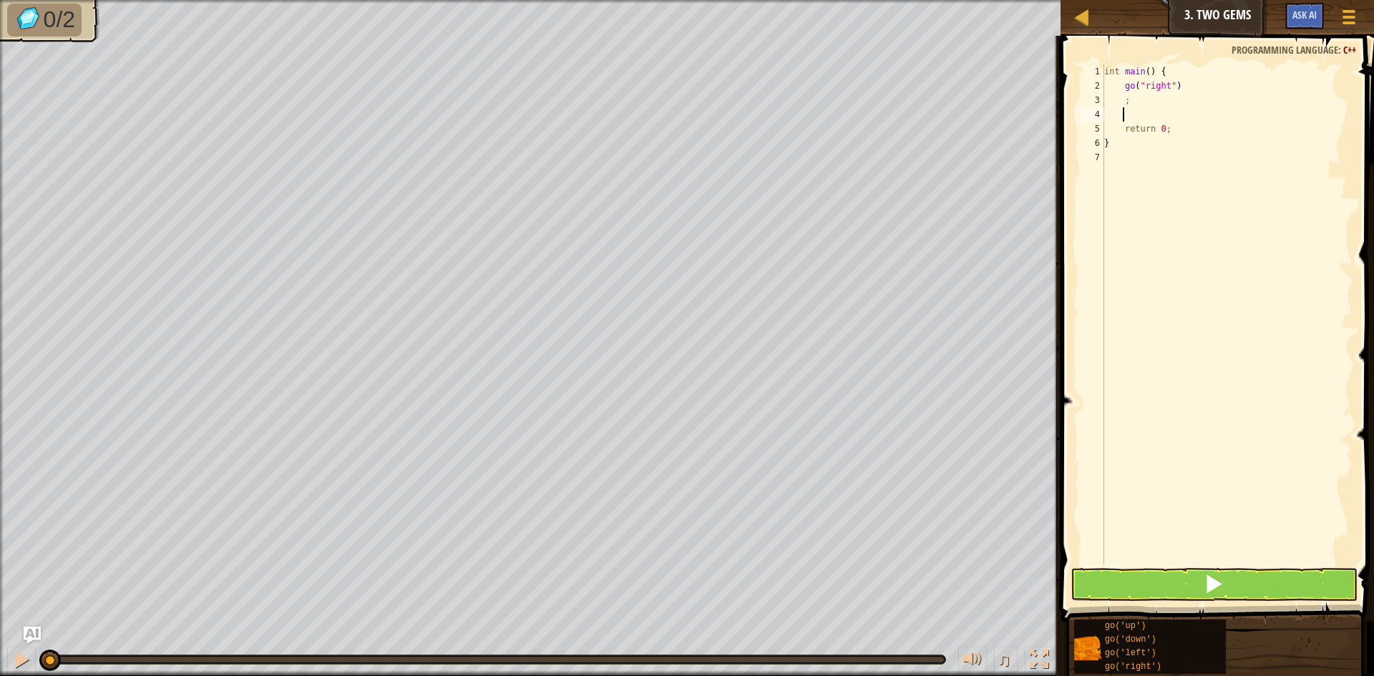
scroll to position [6, 1]
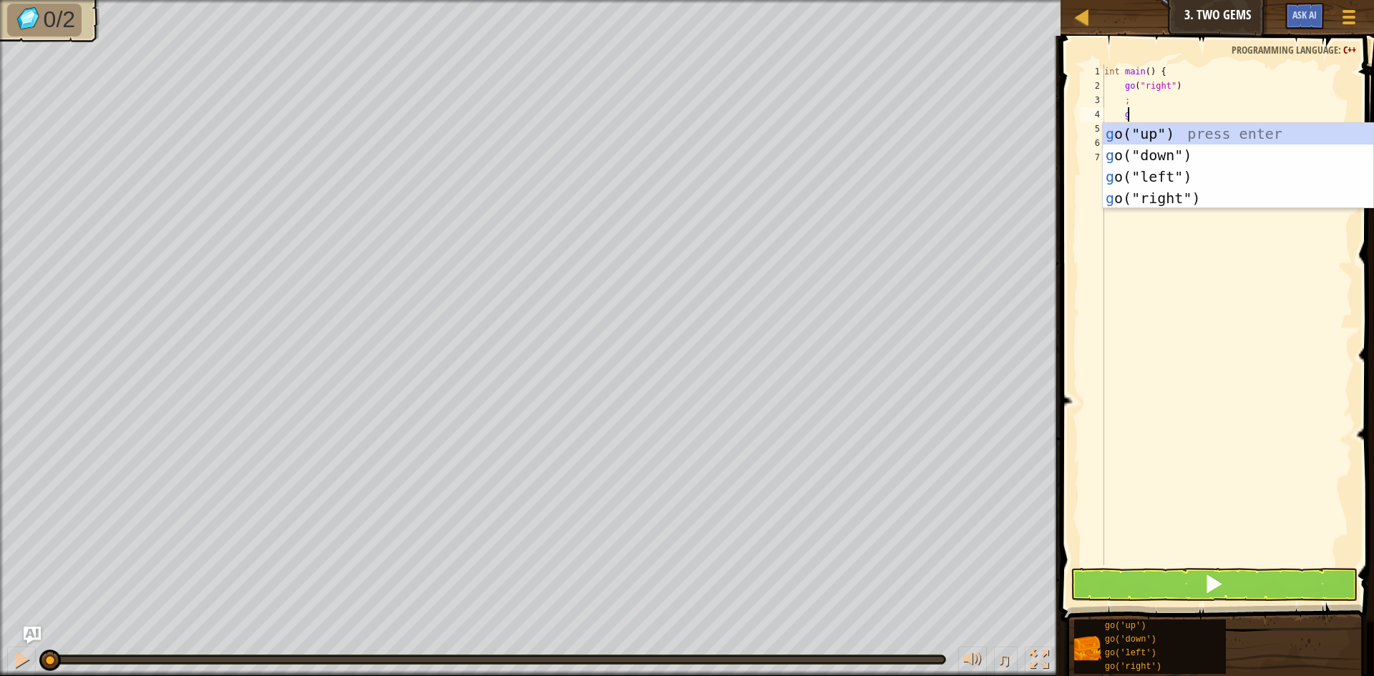
type textarea "go"
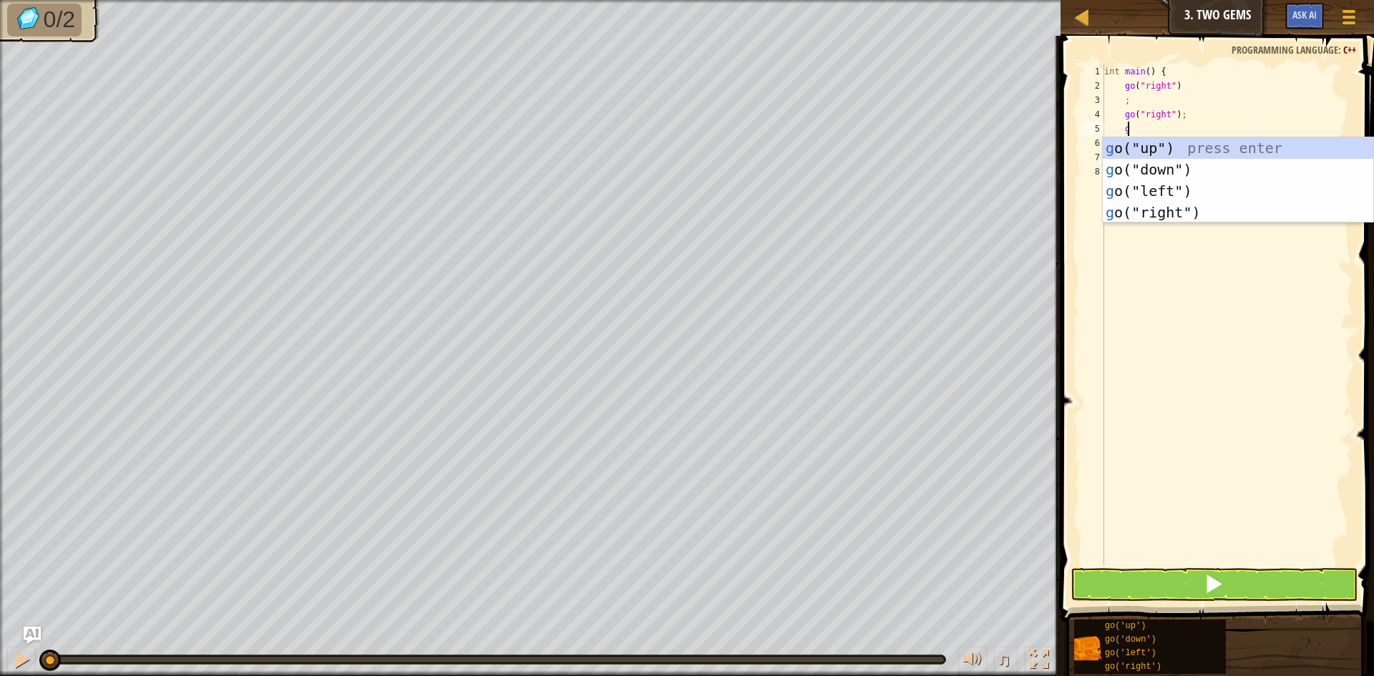
type textarea "go"
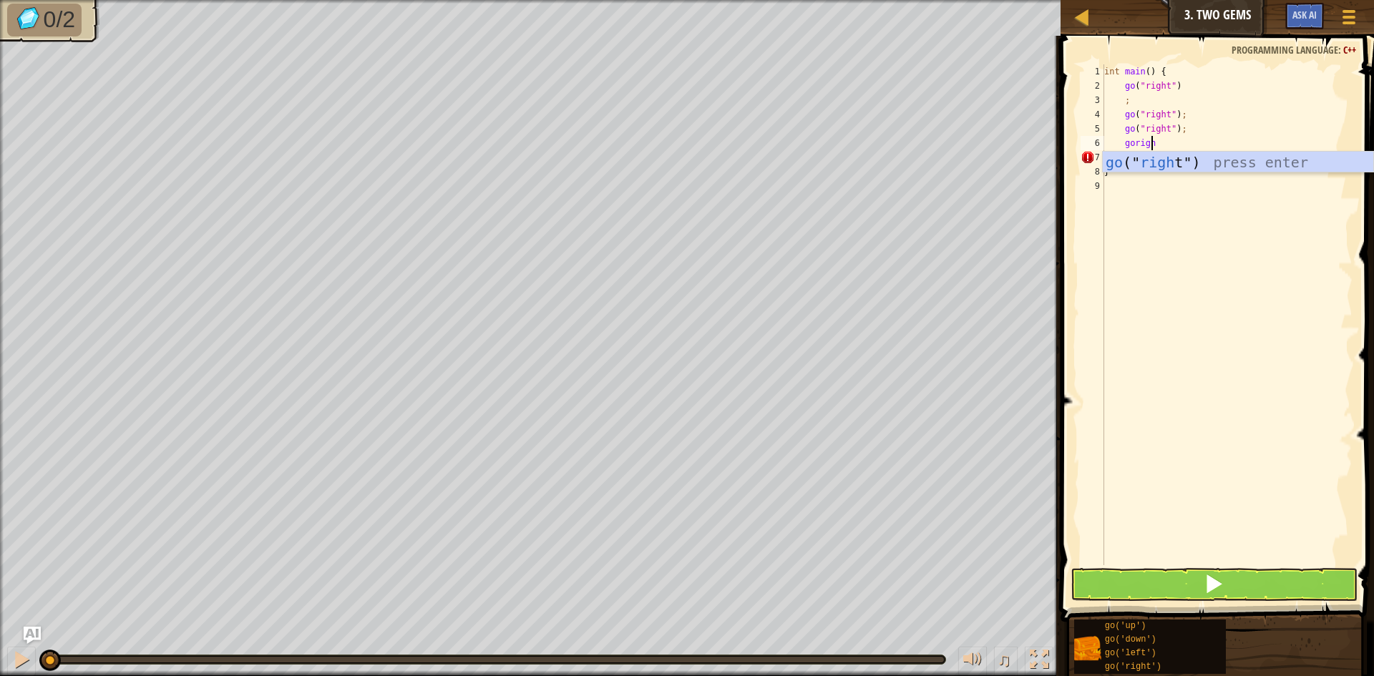
type textarea "goright"
type textarea "up"
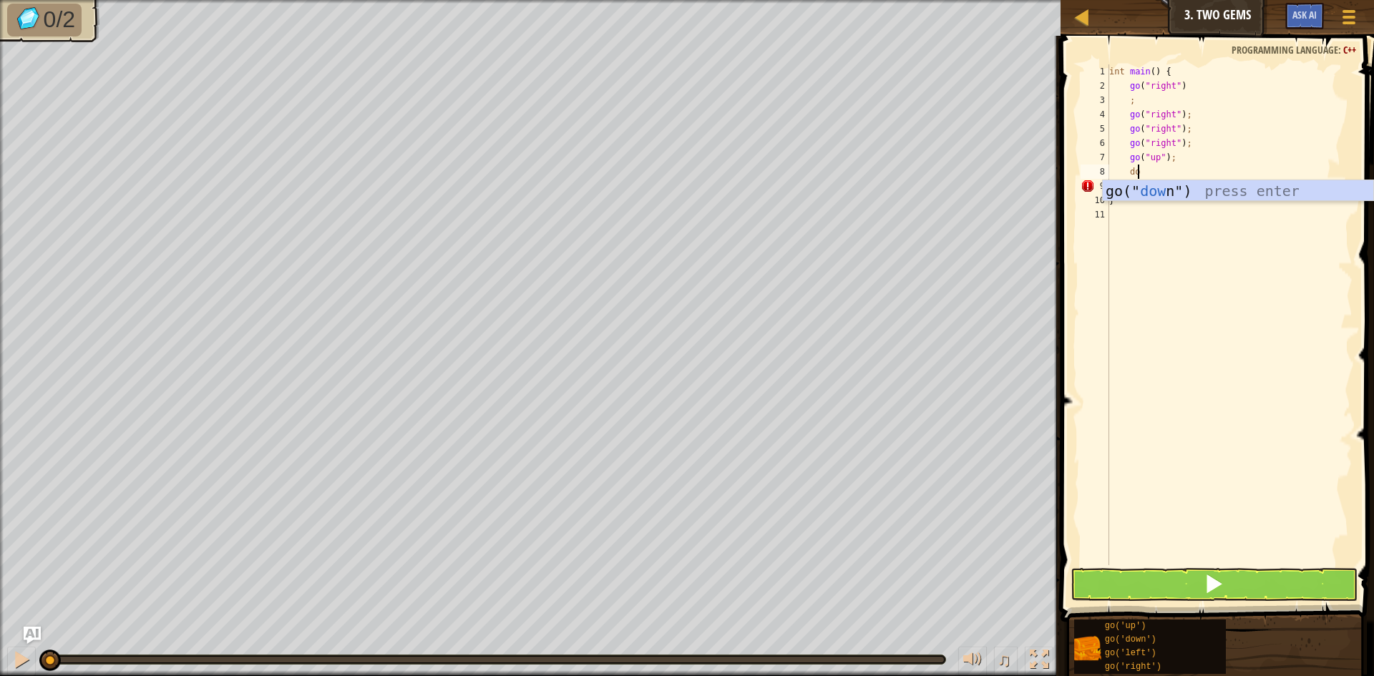
scroll to position [6, 1]
type textarea "d"
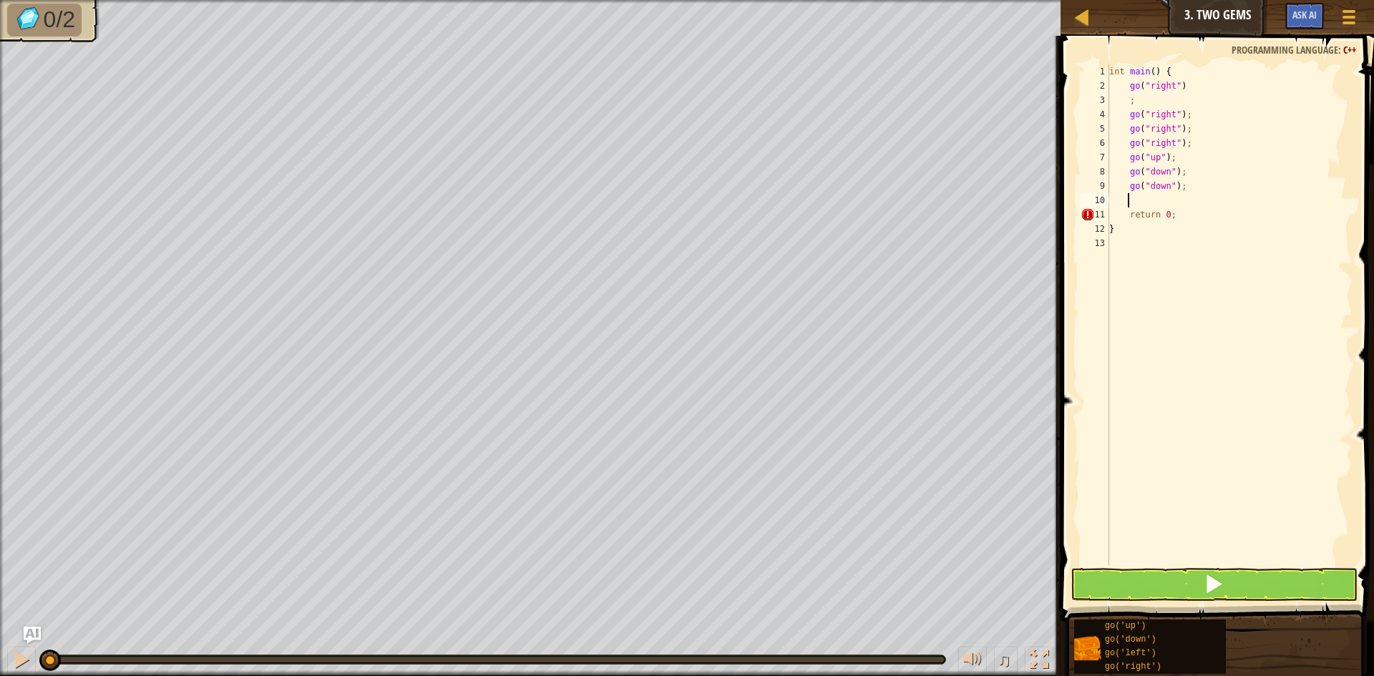
scroll to position [6, 1]
click at [1191, 574] on button at bounding box center [1214, 584] width 287 height 33
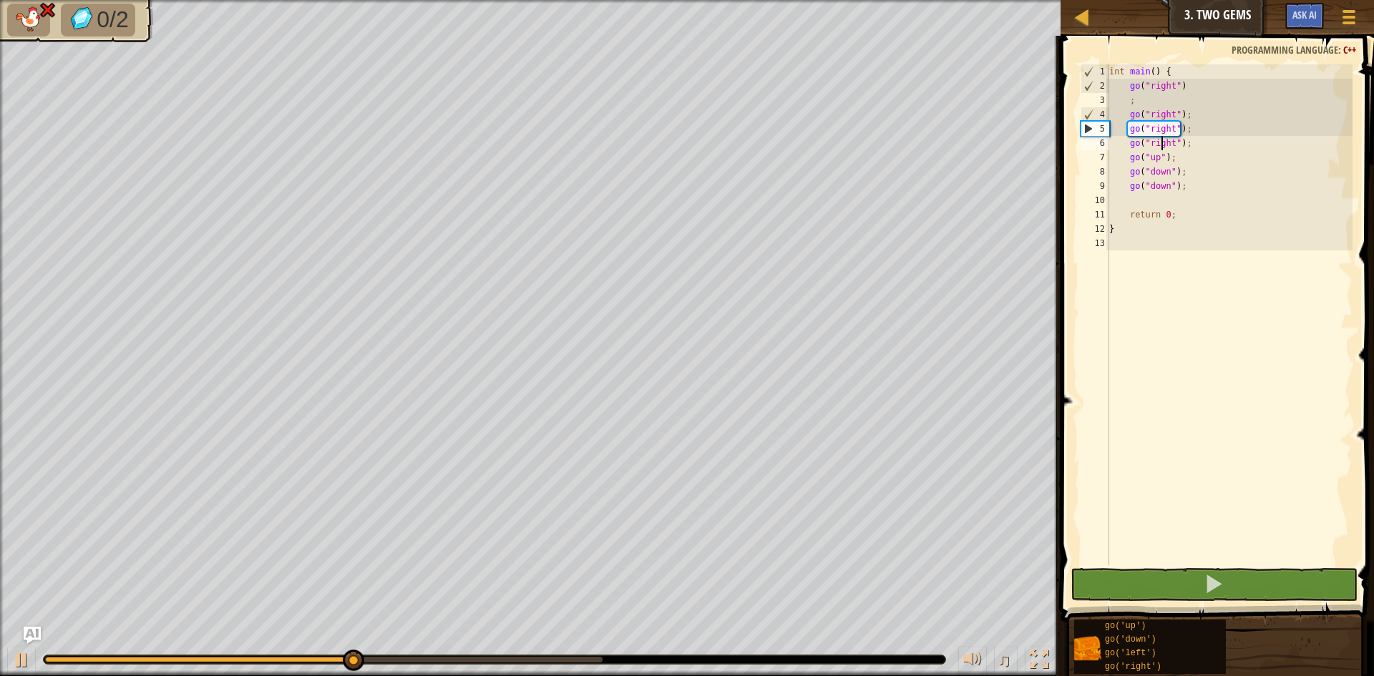
click at [1161, 138] on div "int main ( ) { go ( " right " ) ; go ( " right " ) ; go ( " right " ) ; go ( " …" at bounding box center [1229, 329] width 247 height 530
type textarea "go("right");"
click at [1161, 138] on div "int main ( ) { go ( " right " ) ; go ( " right " ) ; go ( " right " ) ; go ( " …" at bounding box center [1229, 329] width 247 height 530
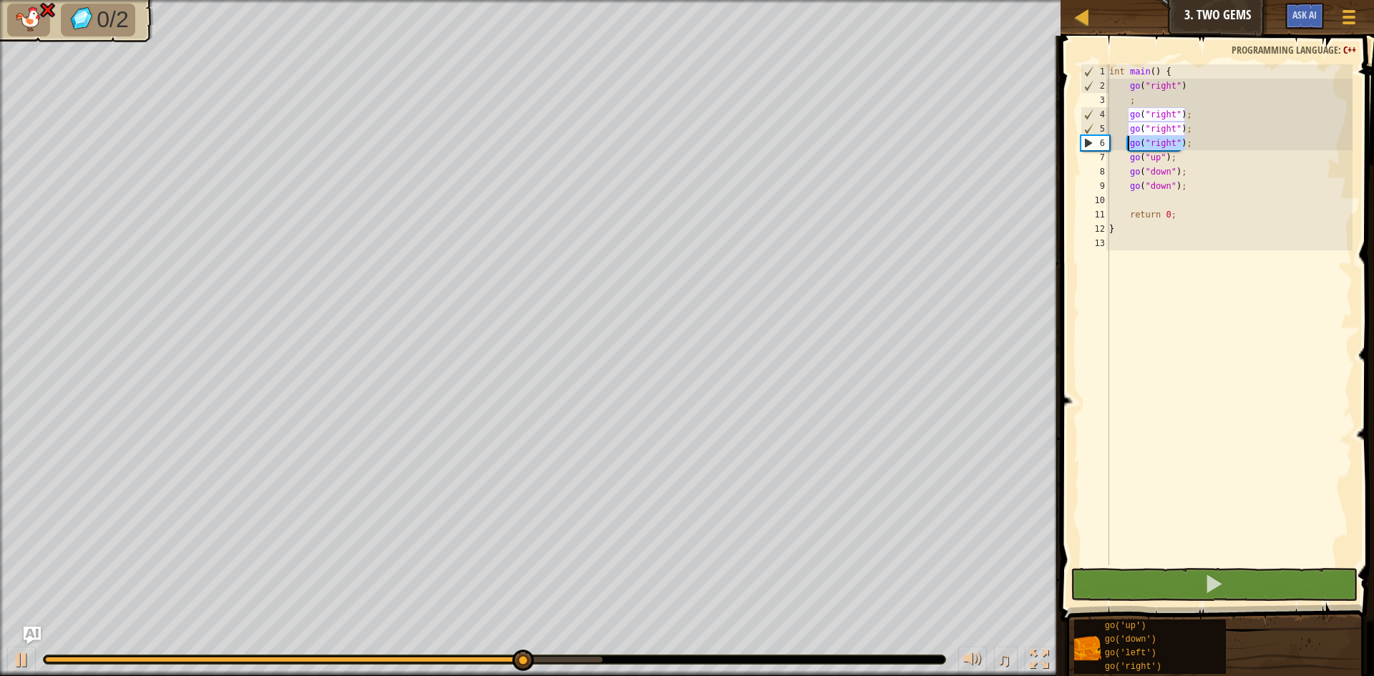
drag, startPoint x: 1185, startPoint y: 139, endPoint x: 1126, endPoint y: 149, distance: 59.5
click at [1126, 149] on div "int main ( ) { go ( " right " ) ; go ( " right " ) ; go ( " right " ) ; go ( " …" at bounding box center [1229, 329] width 247 height 530
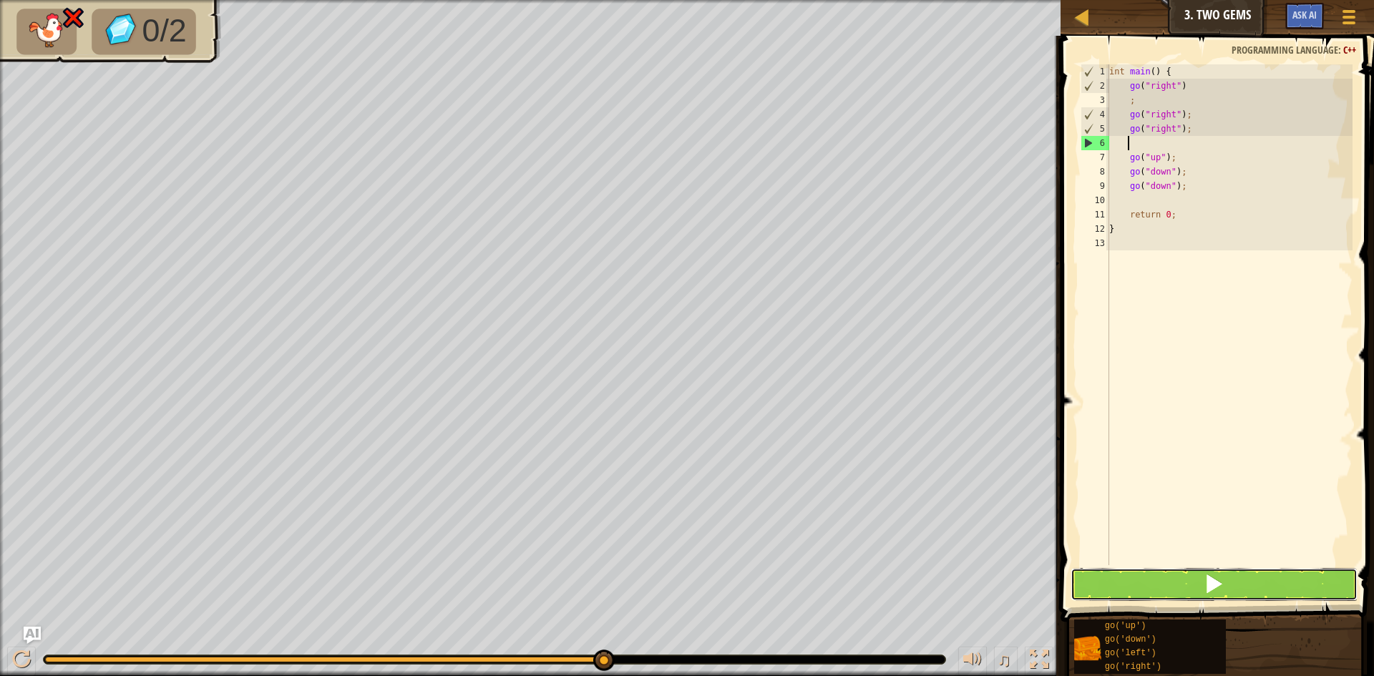
click at [1277, 585] on button at bounding box center [1214, 584] width 287 height 33
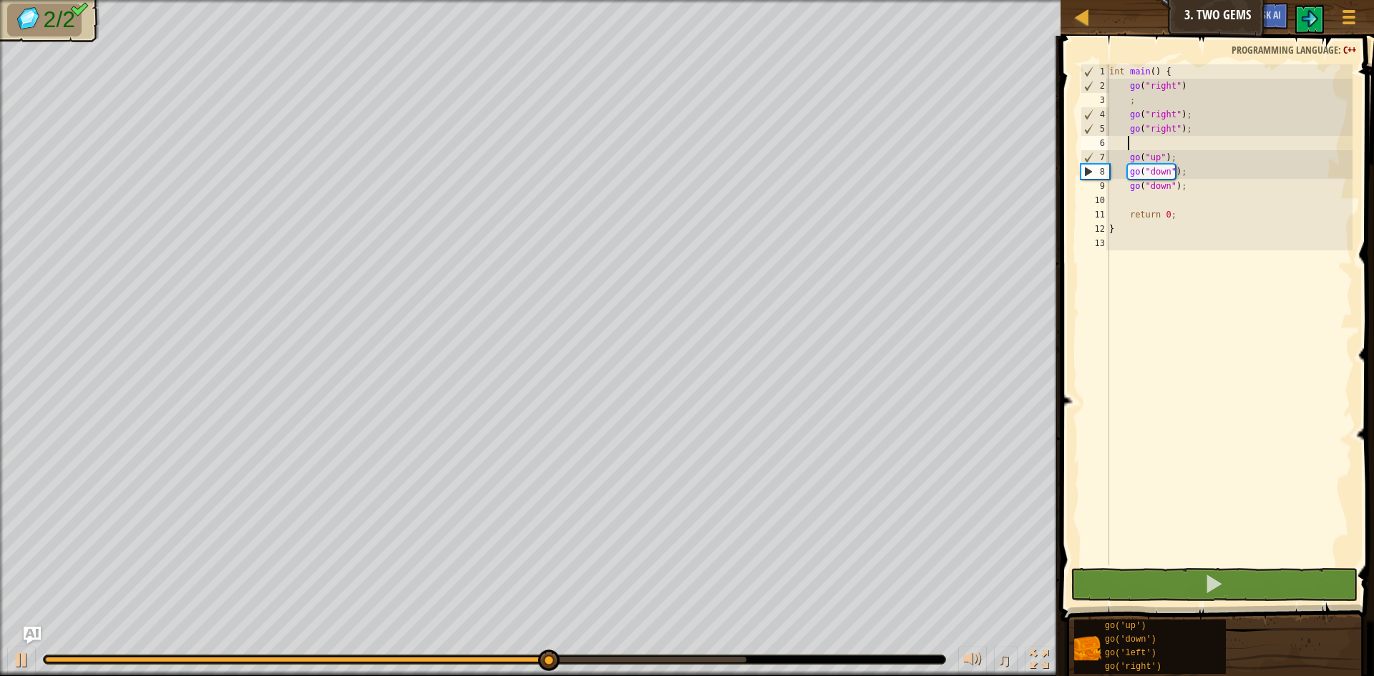
click at [730, 658] on div at bounding box center [395, 660] width 701 height 6
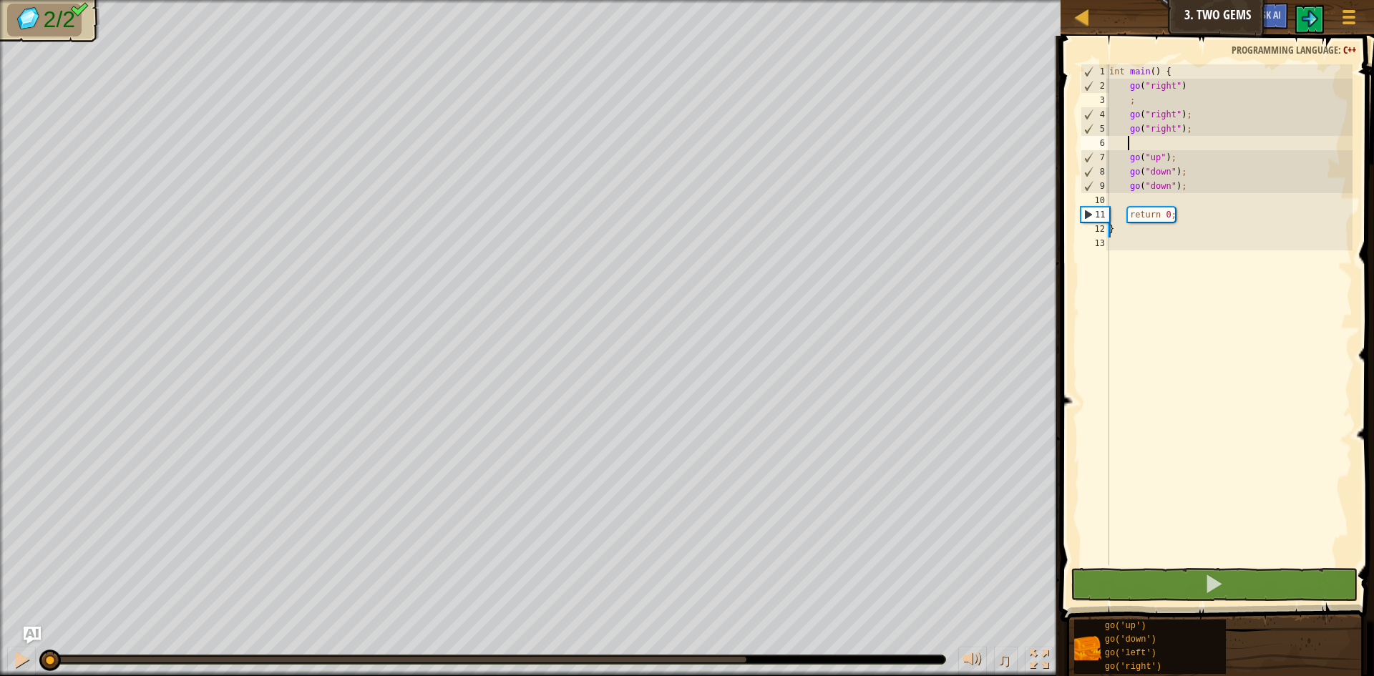
click at [1214, 457] on div "int main ( ) { go ( " right " ) ; go ( " right " ) ; go ( " right " ) ; go ( " …" at bounding box center [1229, 329] width 247 height 530
click at [1207, 576] on span at bounding box center [1214, 584] width 20 height 20
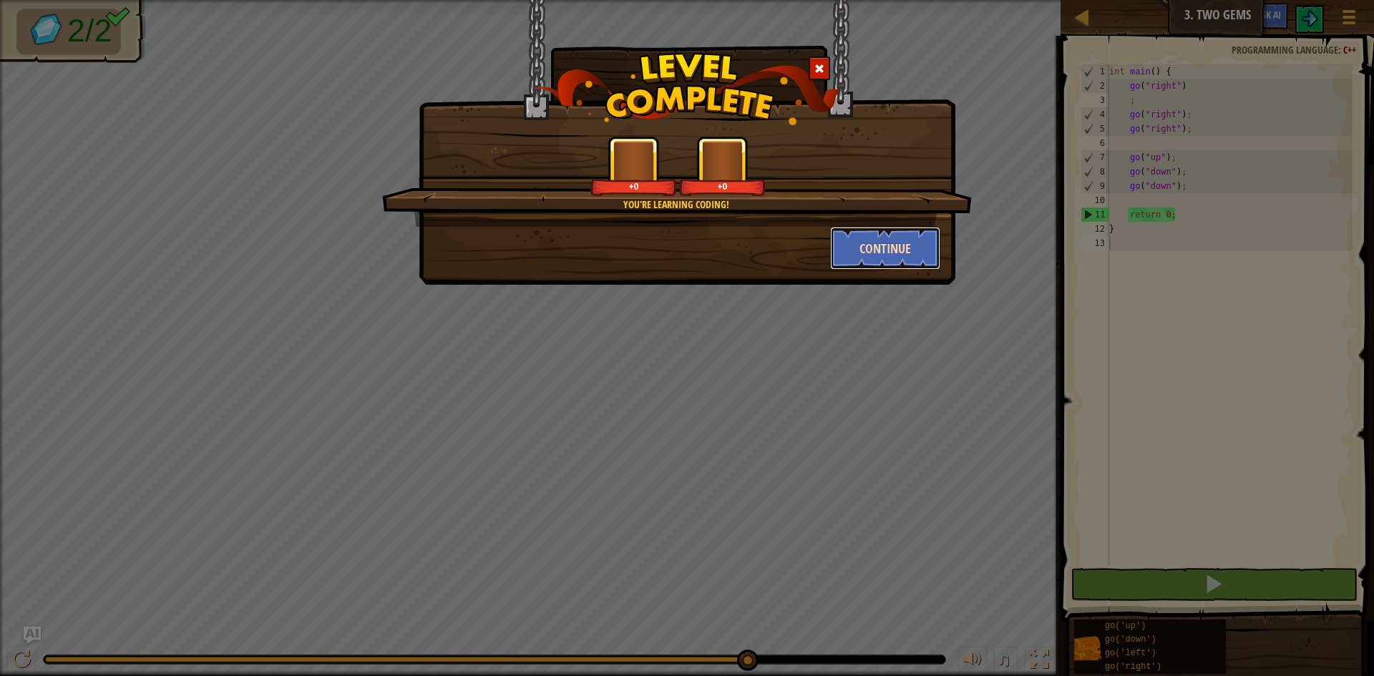
click at [900, 255] on button "Continue" at bounding box center [885, 248] width 111 height 43
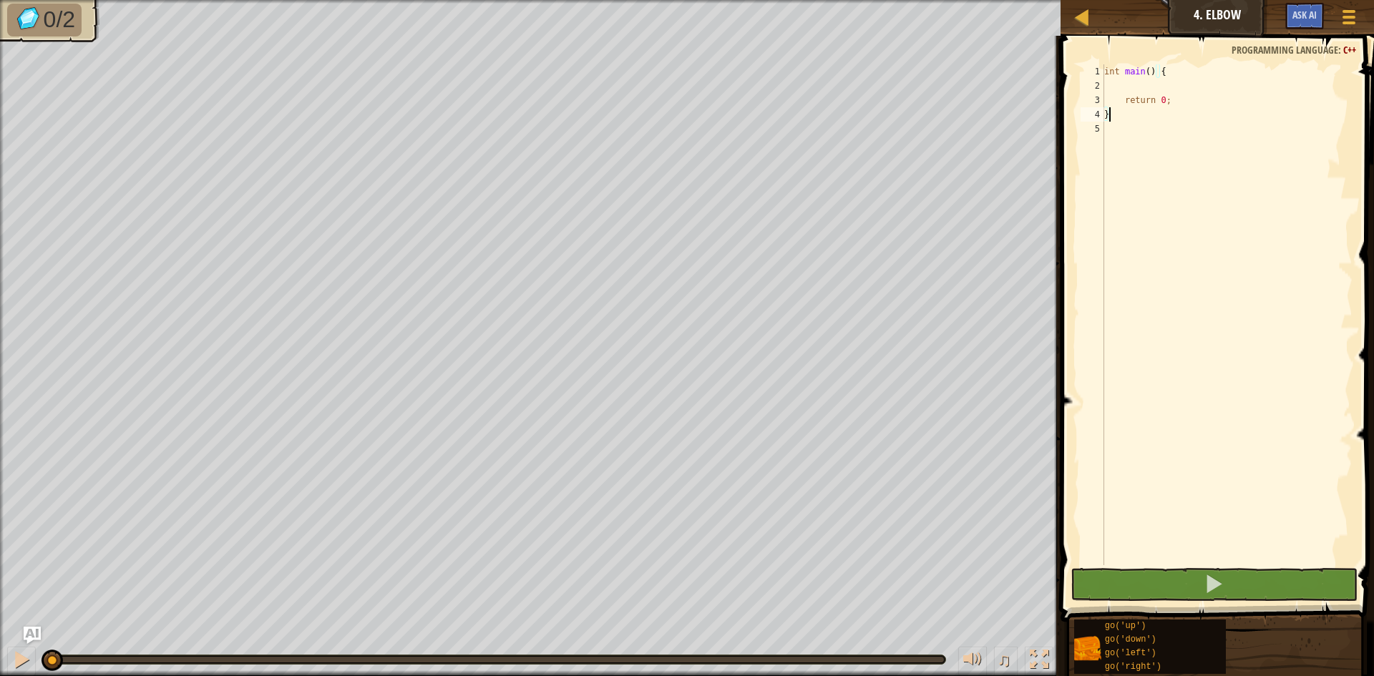
click at [1167, 92] on div "int main ( ) { return 0 ; }" at bounding box center [1226, 329] width 251 height 530
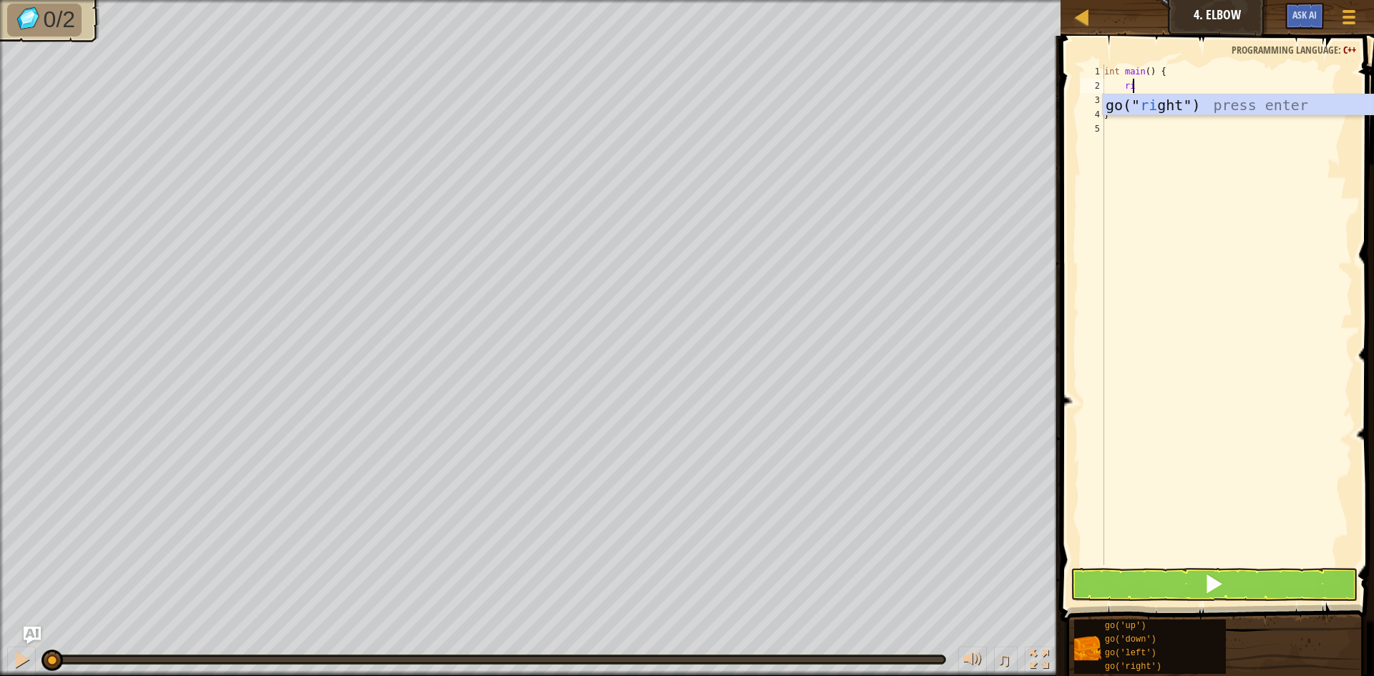
type textarea "r"
type textarea "down"
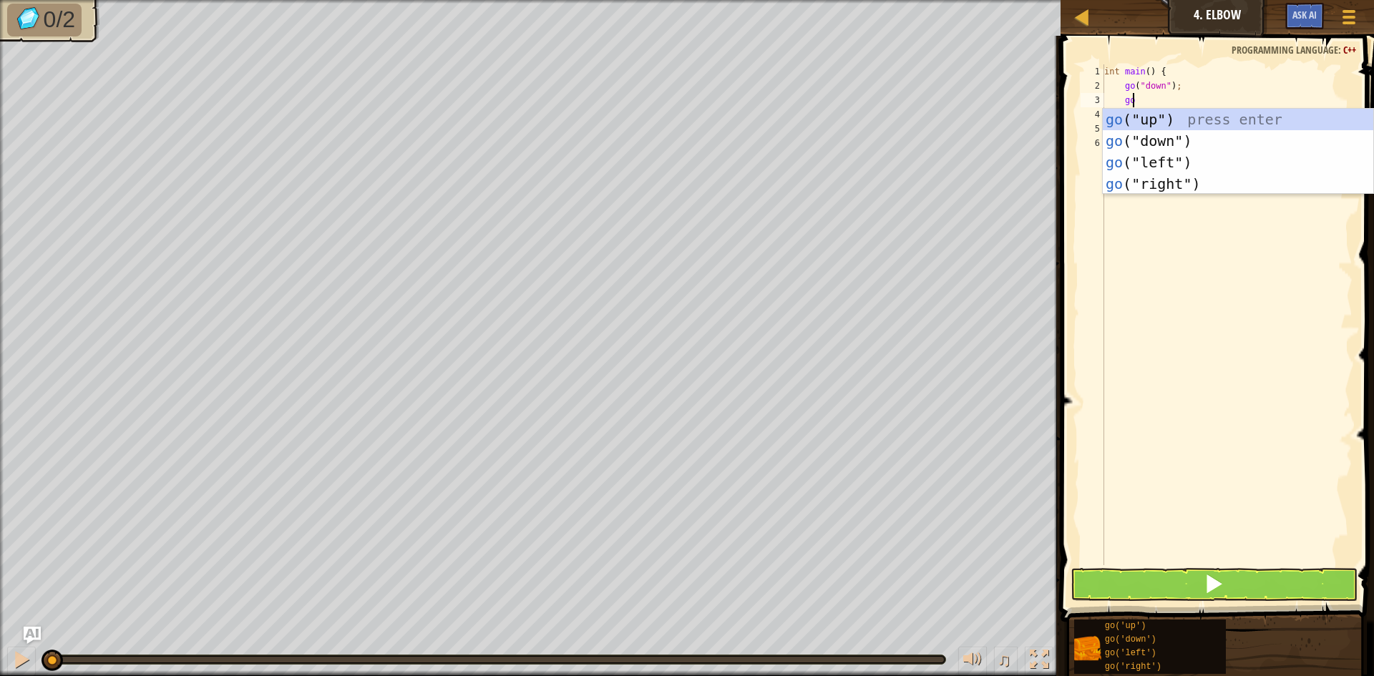
type textarea "[DEMOGRAPHIC_DATA]"
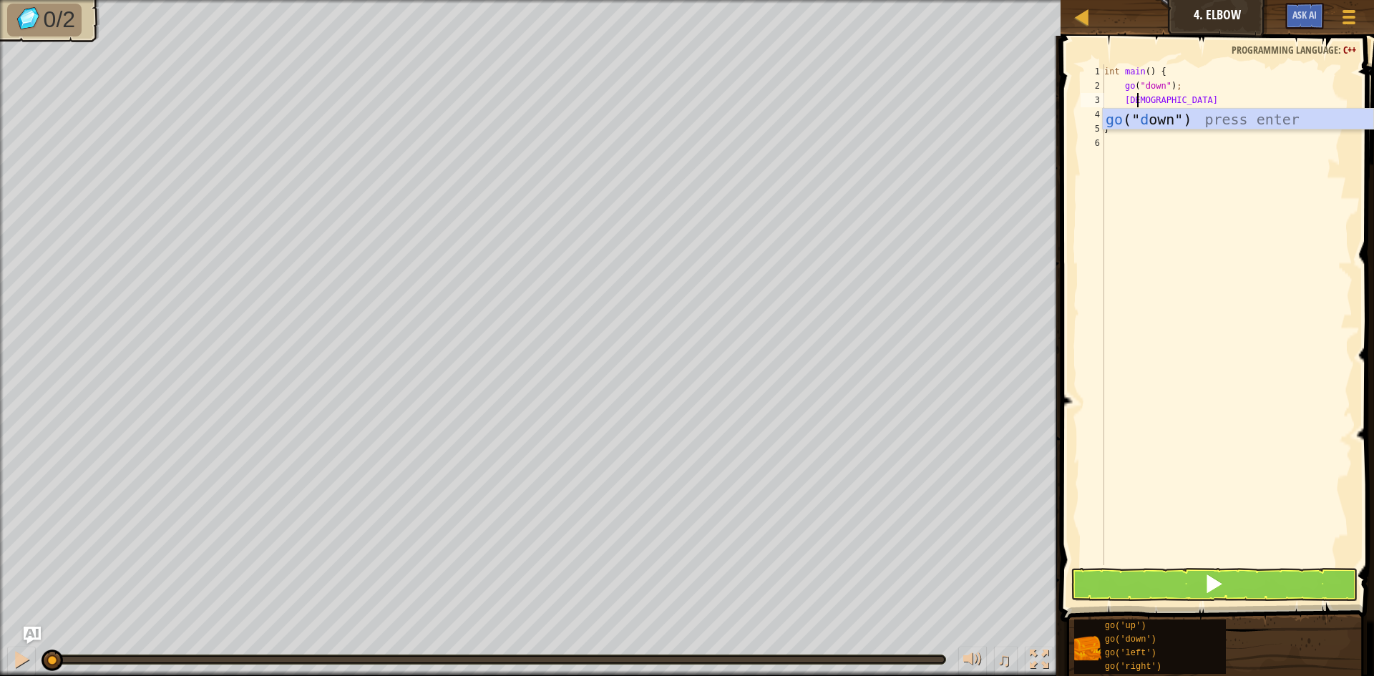
scroll to position [6, 1]
type textarea "le"
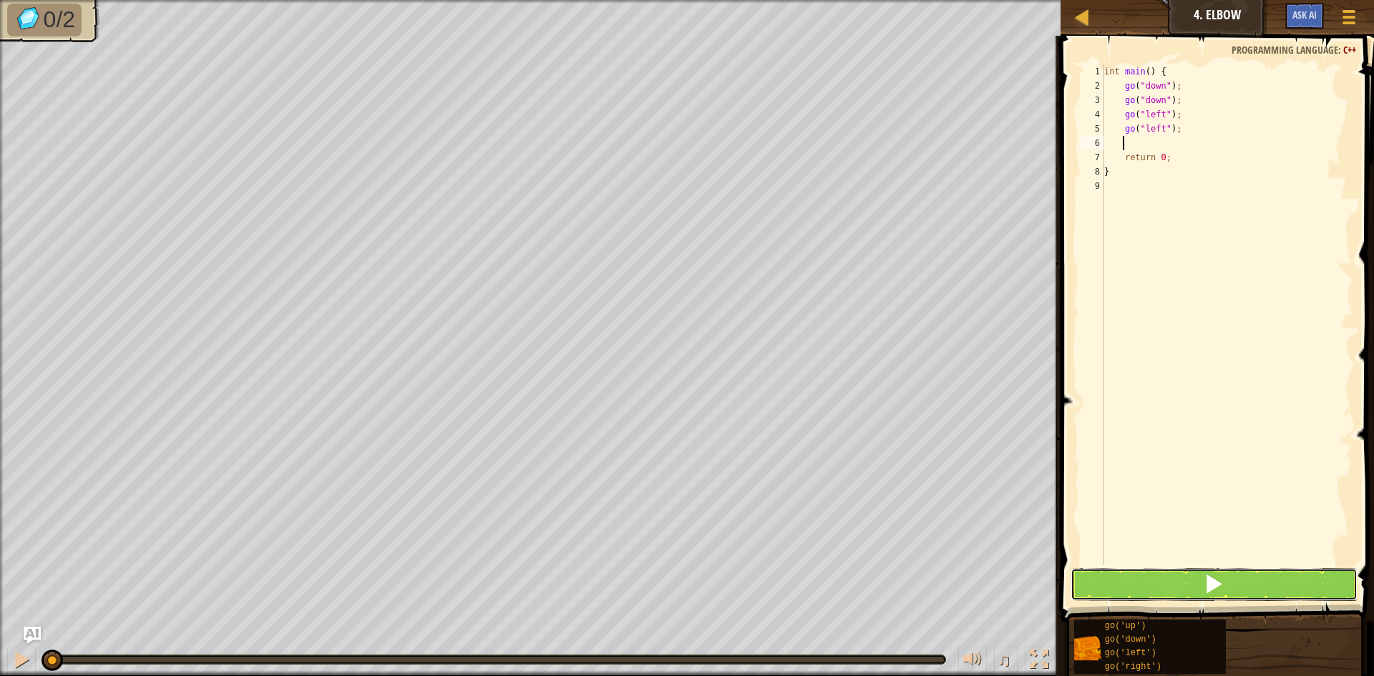
click at [1230, 584] on button at bounding box center [1214, 584] width 287 height 33
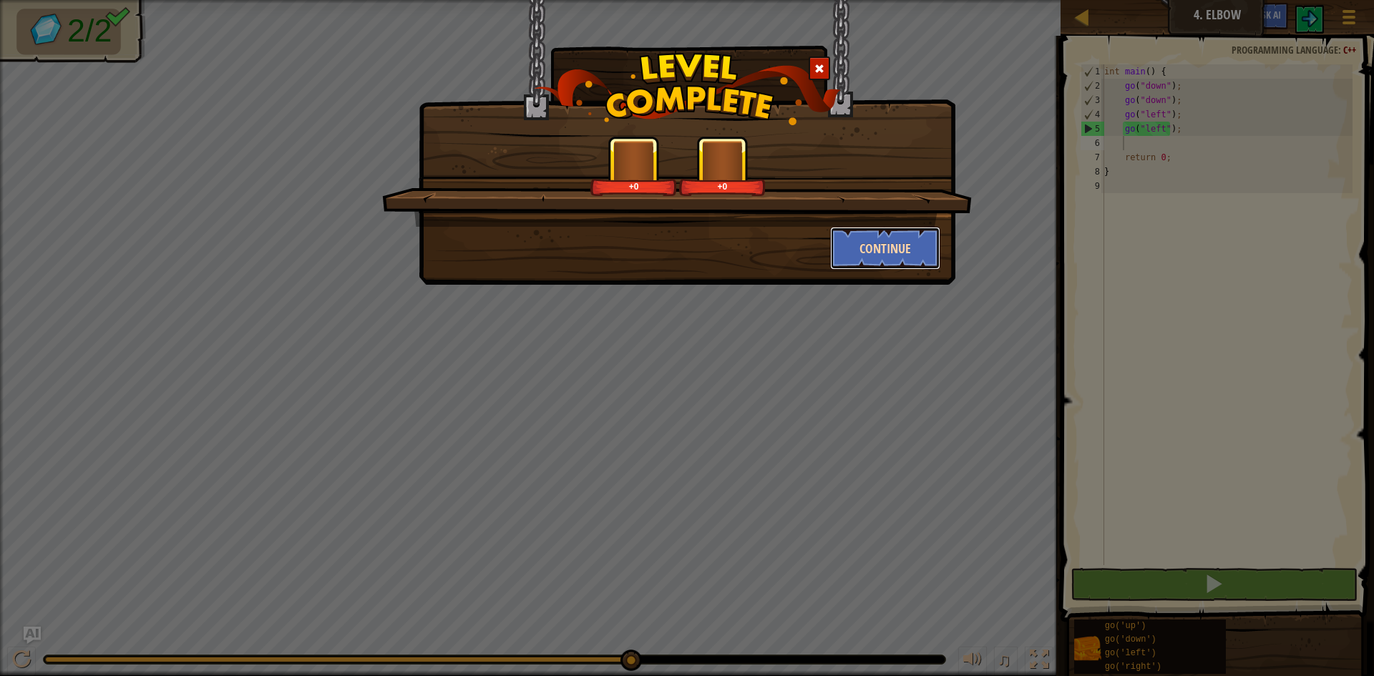
click at [900, 251] on button "Continue" at bounding box center [885, 248] width 111 height 43
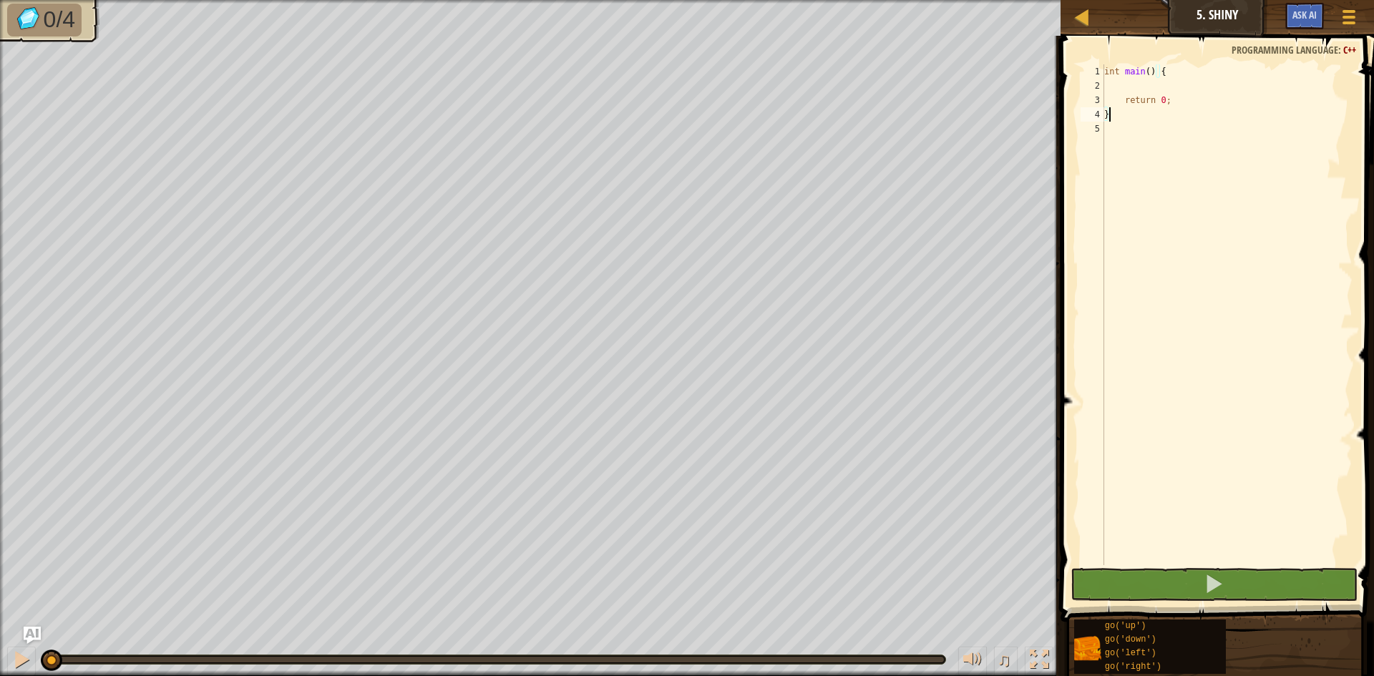
drag, startPoint x: 1168, startPoint y: 86, endPoint x: 1194, endPoint y: 70, distance: 30.2
click at [1169, 86] on div "int main ( ) { return 0 ; }" at bounding box center [1226, 329] width 251 height 530
type textarea "le"
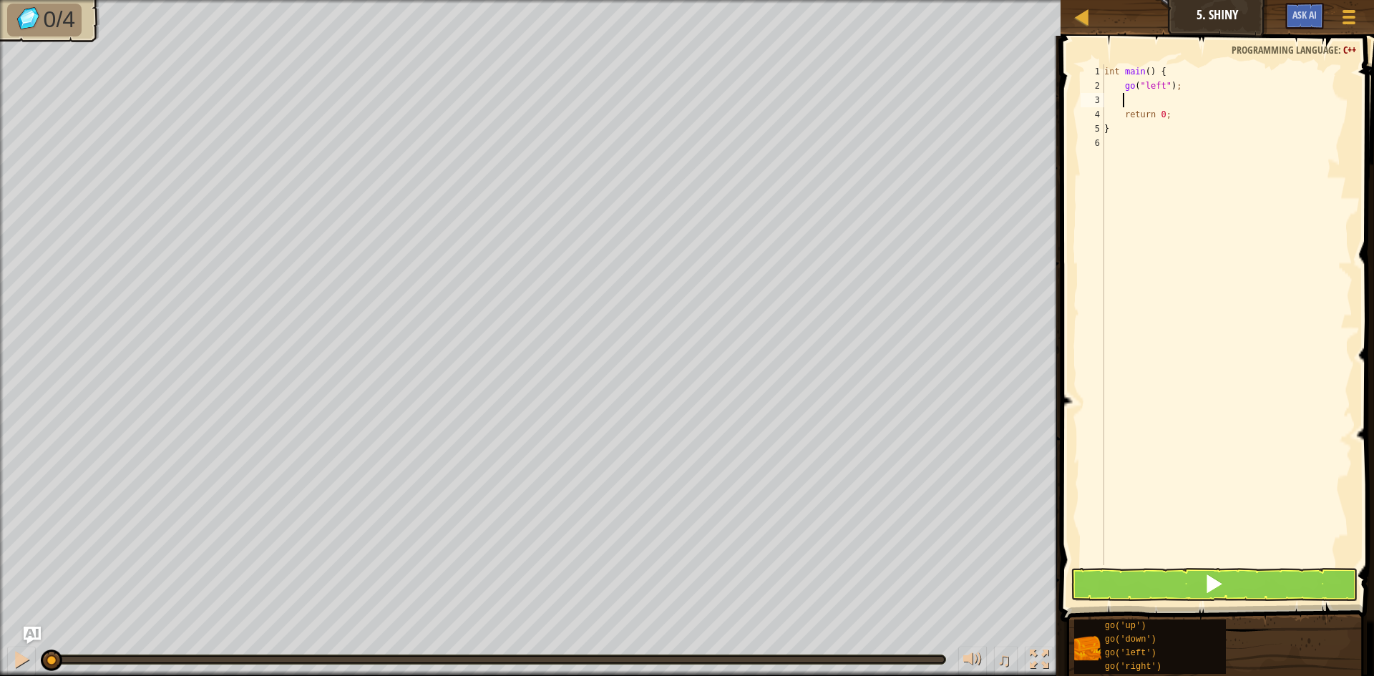
type textarea "le"
type textarea "do"
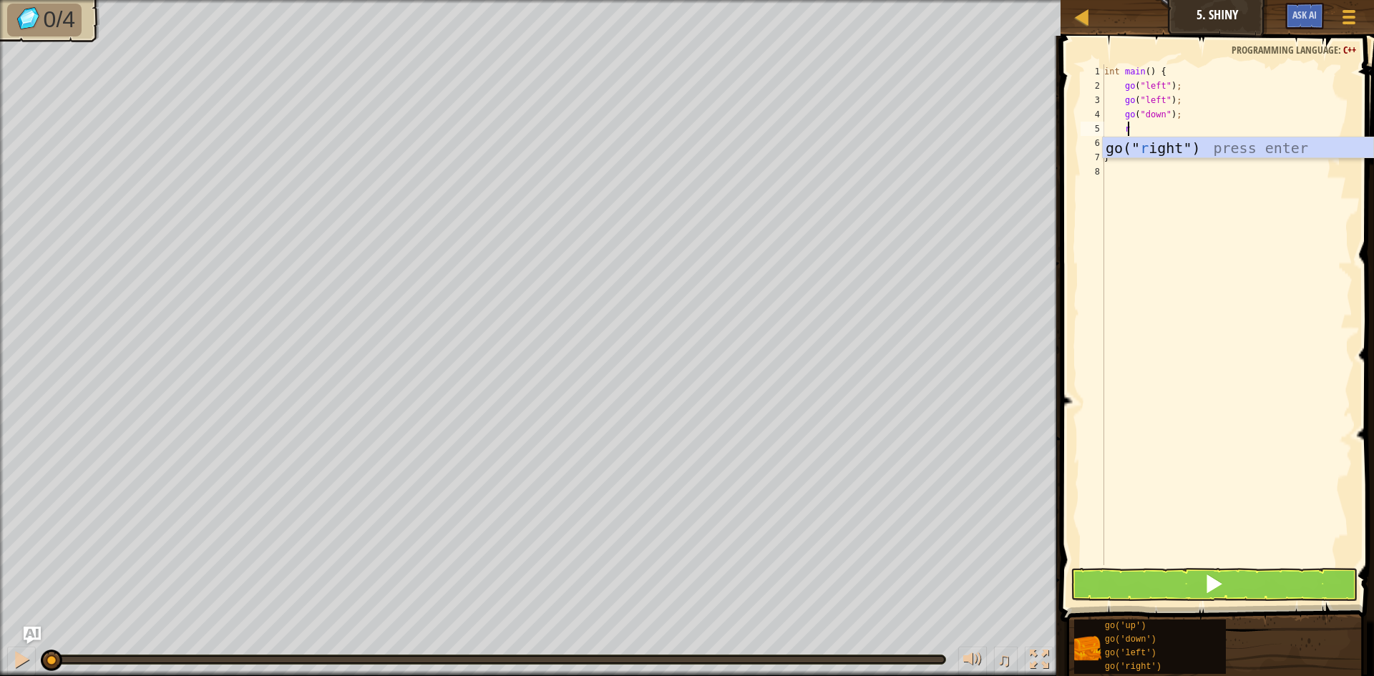
type textarea "ri"
click at [1124, 571] on button at bounding box center [1214, 584] width 287 height 33
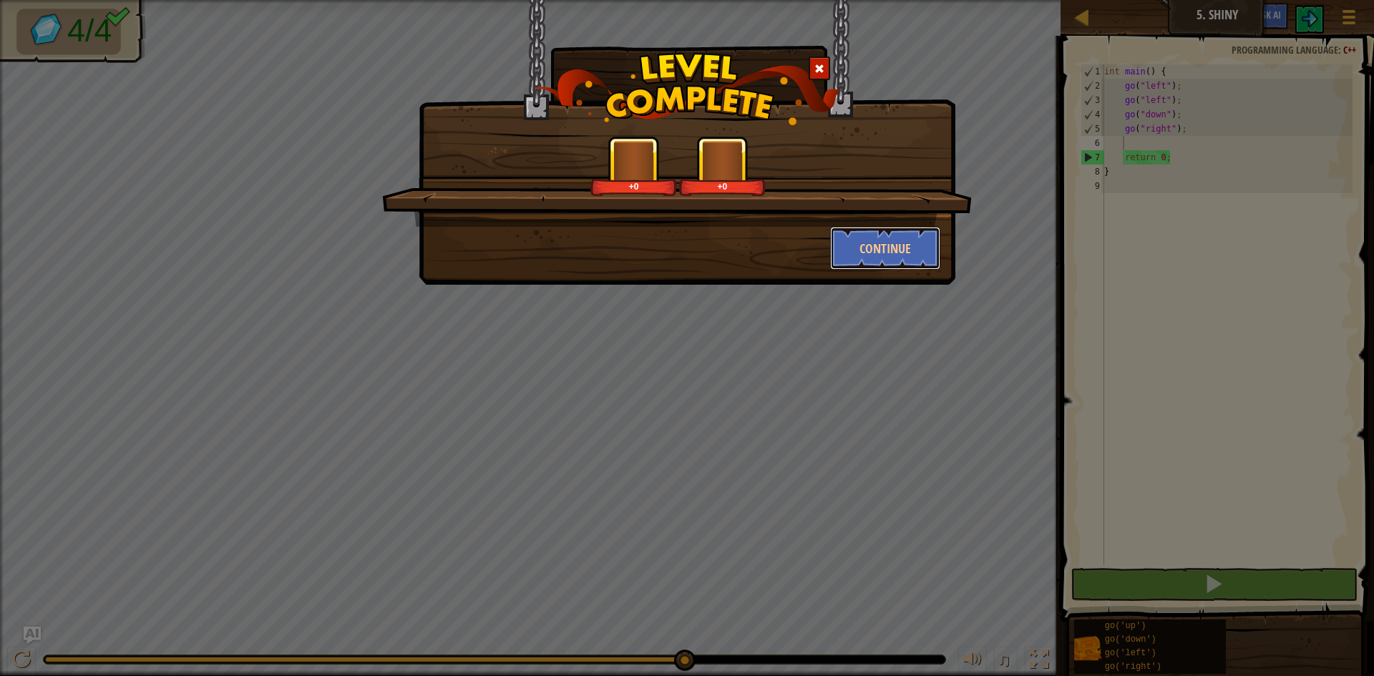
click at [863, 258] on button "Continue" at bounding box center [885, 248] width 111 height 43
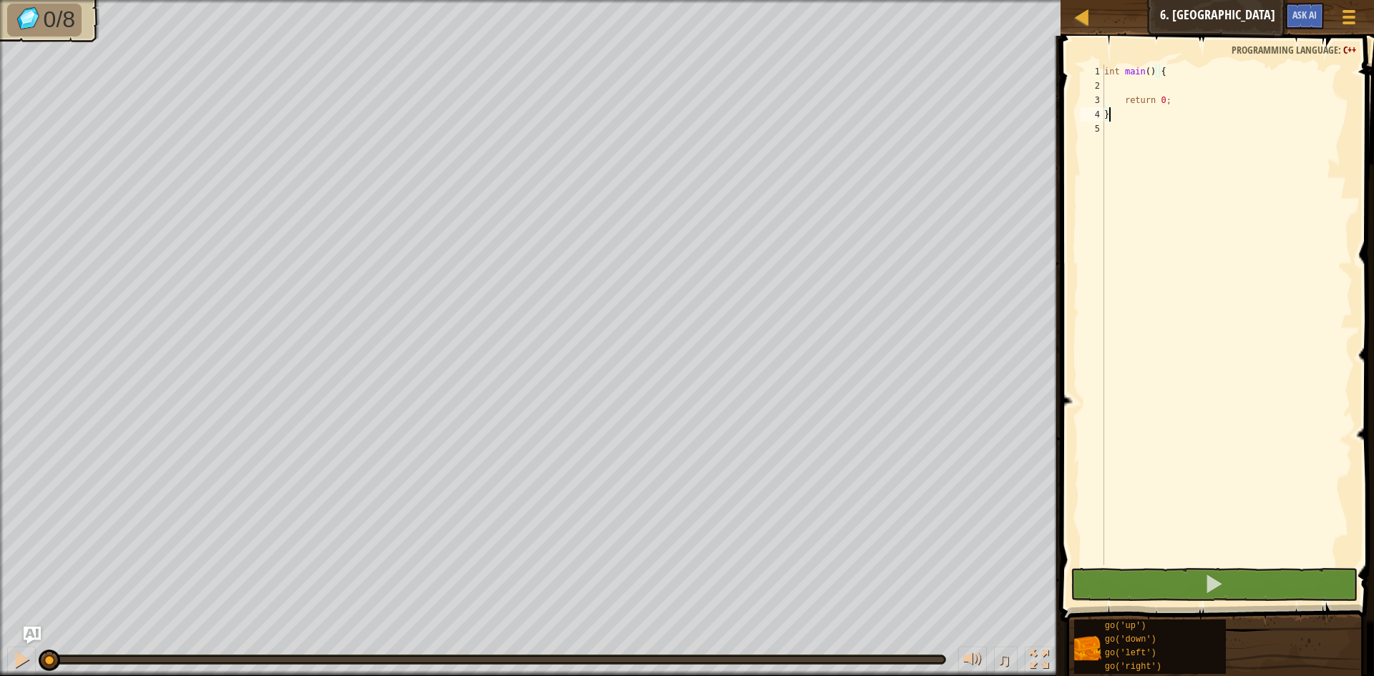
click at [1192, 83] on div "int main ( ) { return 0 ; }" at bounding box center [1226, 329] width 251 height 530
type textarea "do"
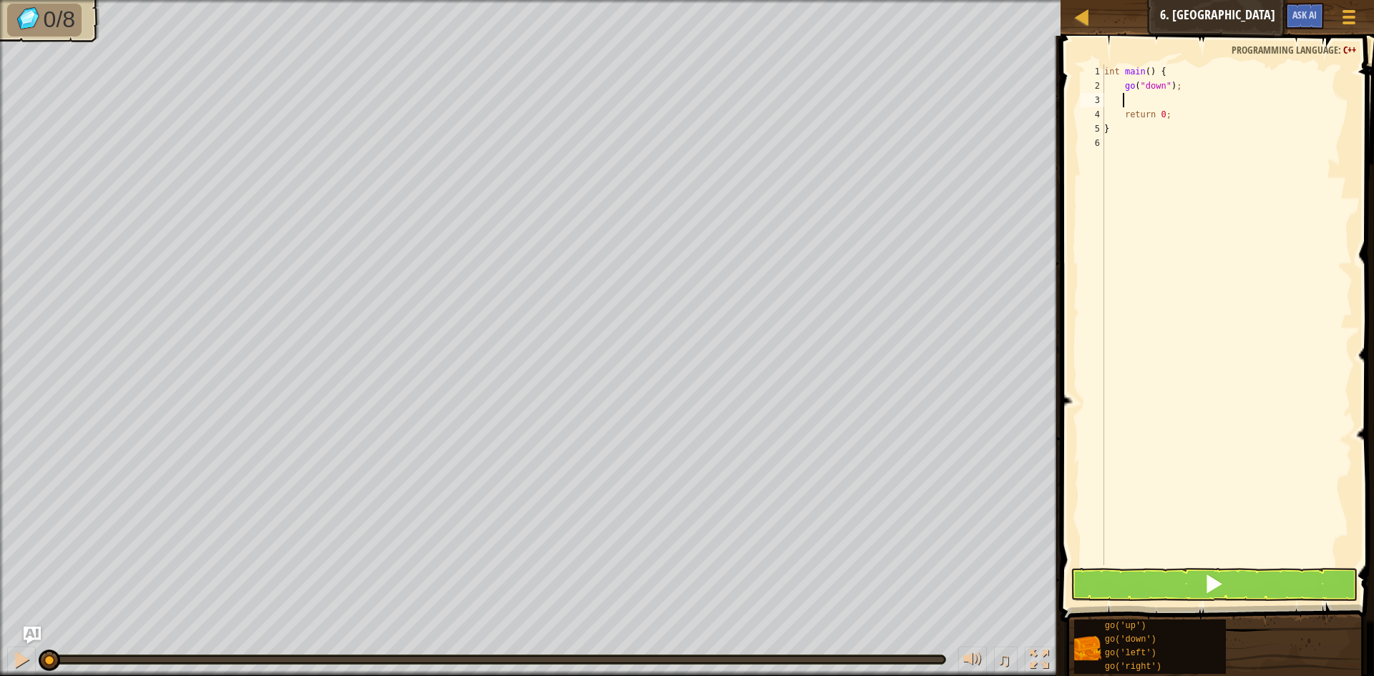
type textarea "do"
type textarea "g"
type textarea "gole"
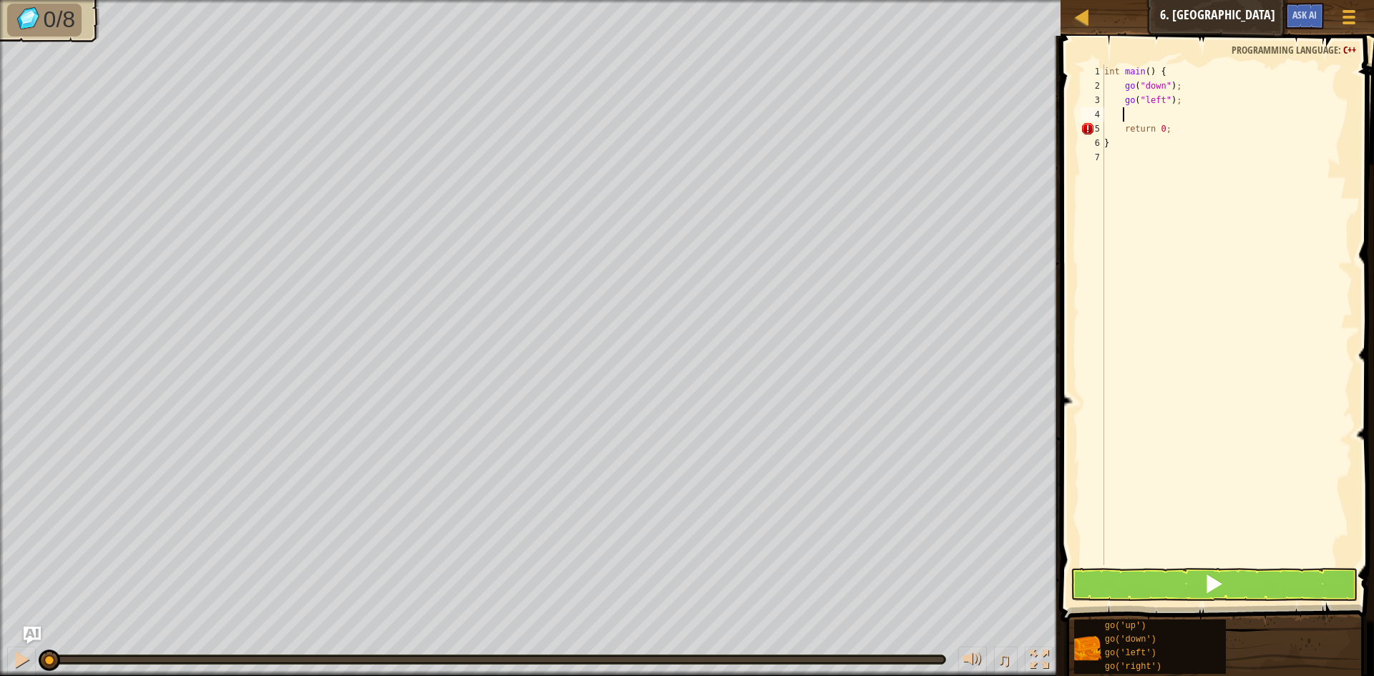
type textarea "go"
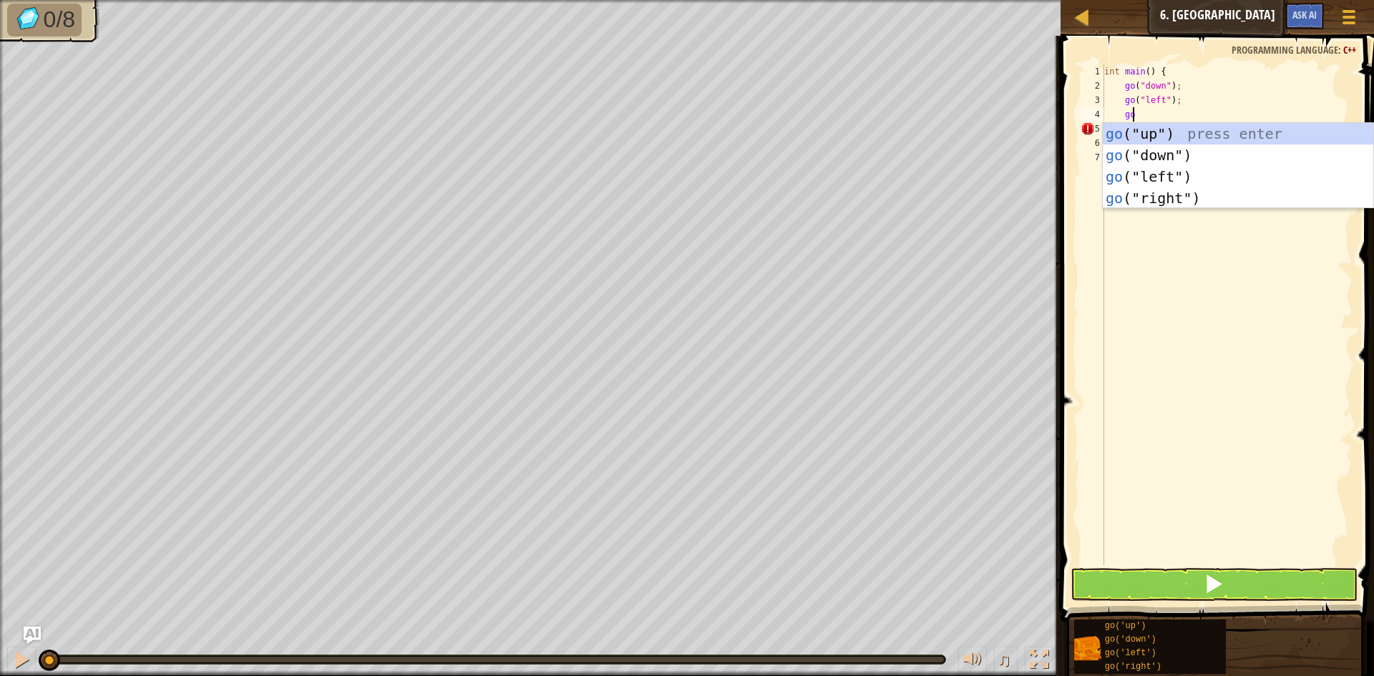
scroll to position [6, 1]
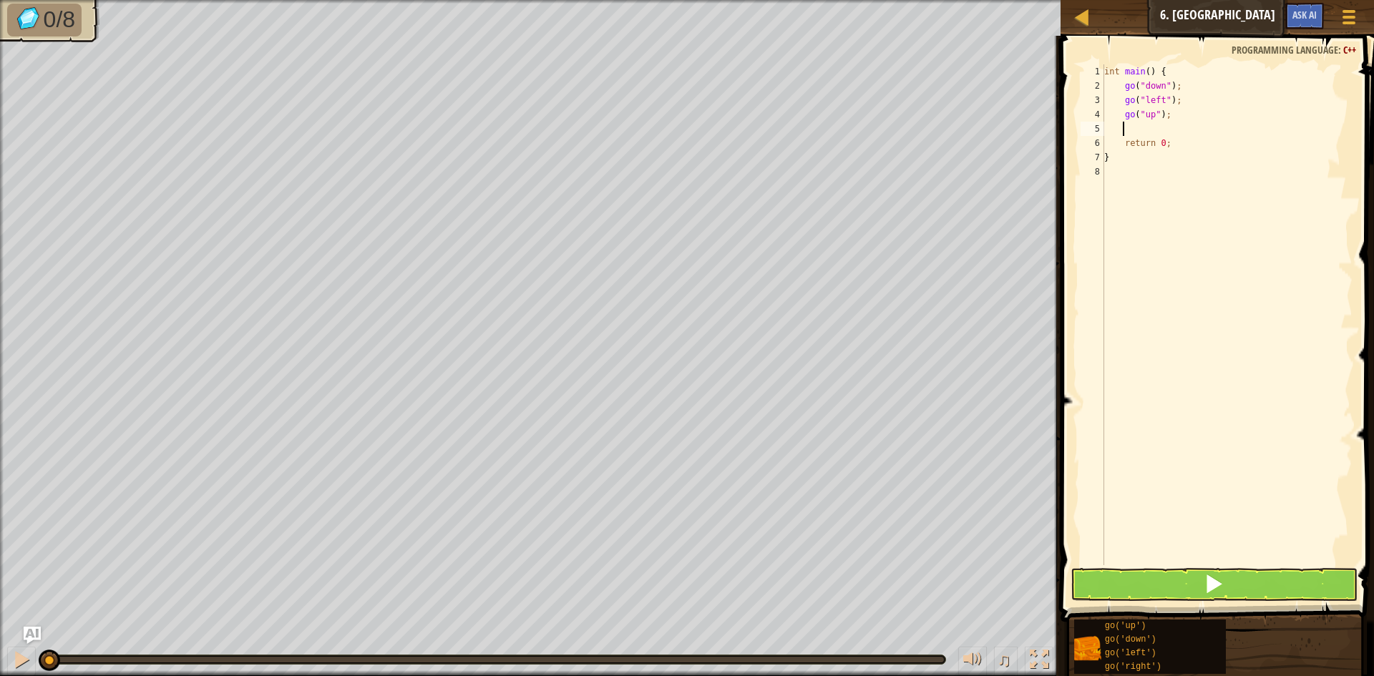
type textarea "go"
type textarea "ri"
type textarea "o"
type textarea "do"
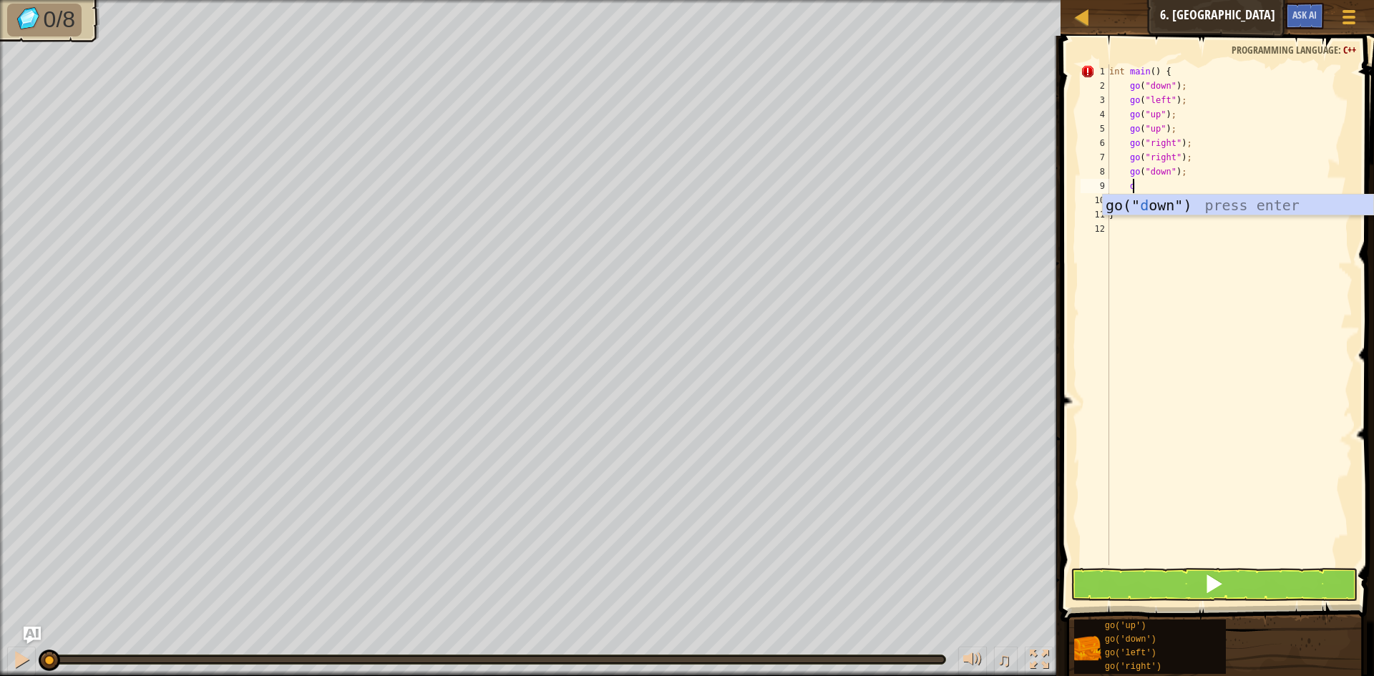
type textarea "do"
click at [1257, 575] on button at bounding box center [1214, 584] width 287 height 33
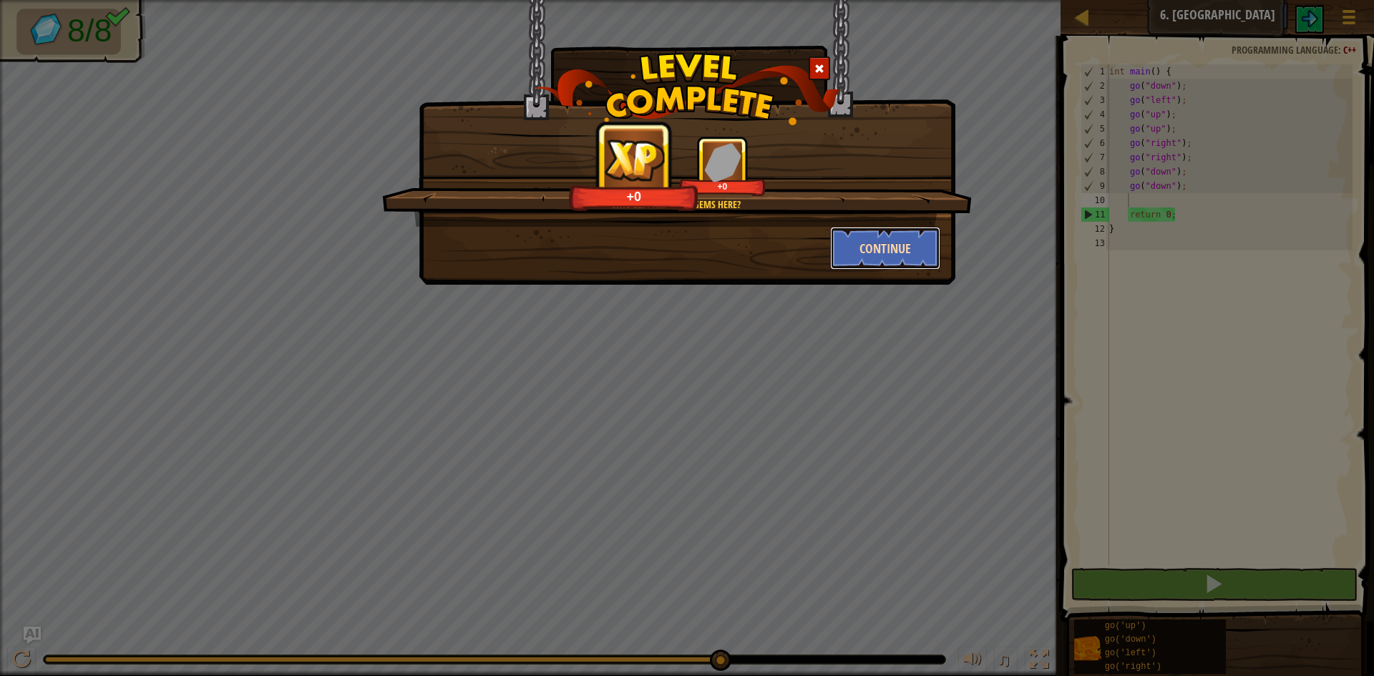
click at [893, 245] on button "Continue" at bounding box center [885, 248] width 111 height 43
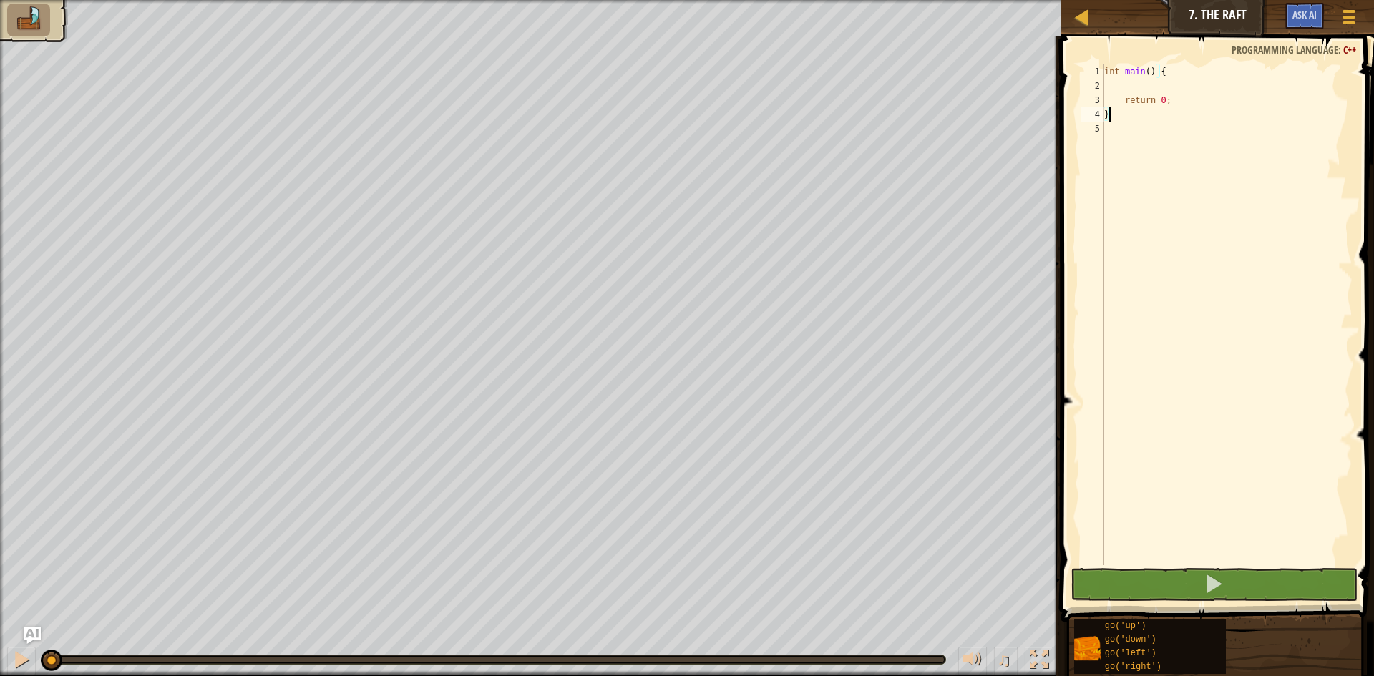
click at [1149, 83] on div "int main ( ) { return 0 ; }" at bounding box center [1226, 329] width 251 height 530
type textarea "up"
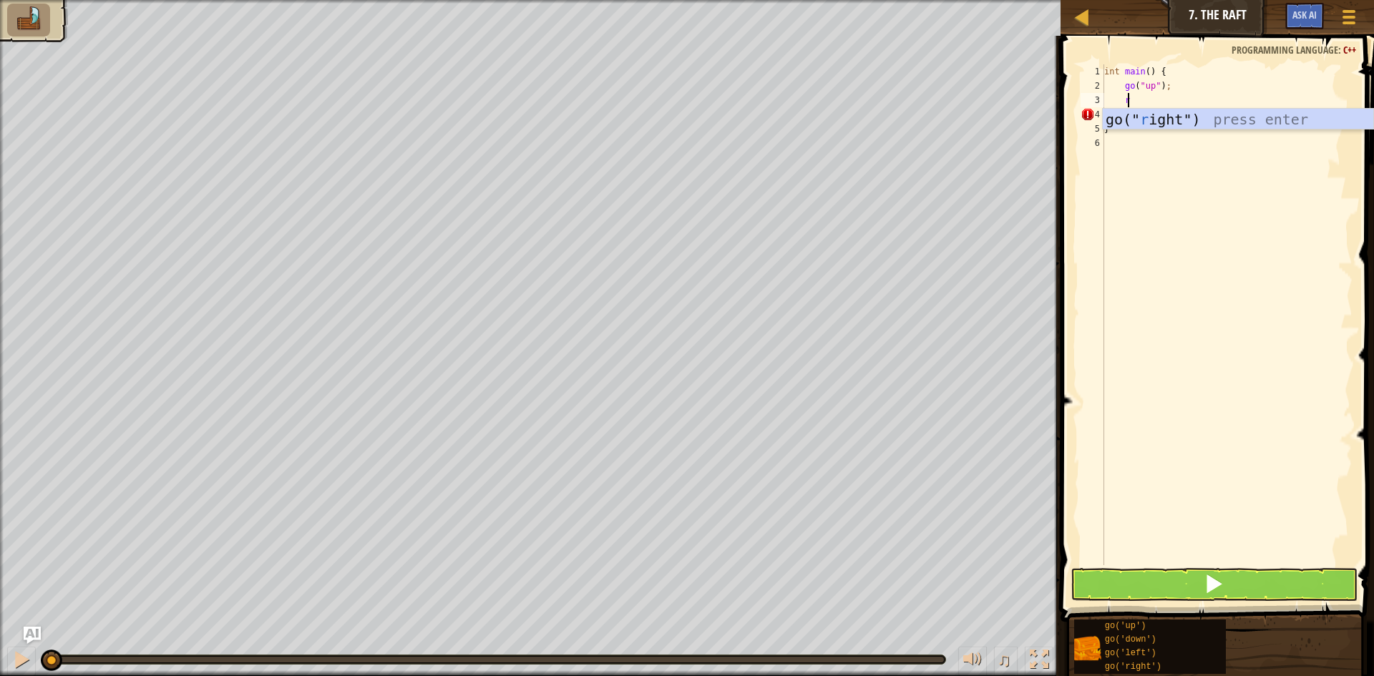
type textarea "ri"
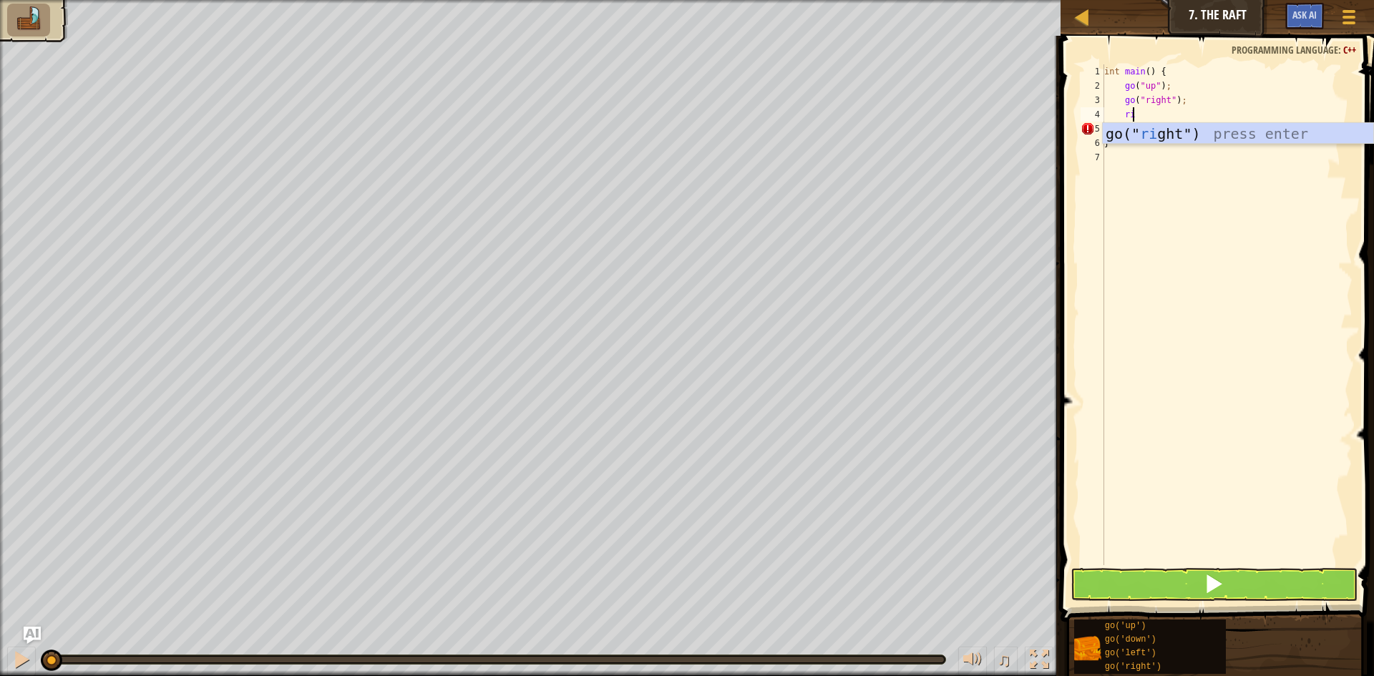
scroll to position [6, 1]
click at [1233, 578] on button at bounding box center [1214, 584] width 287 height 33
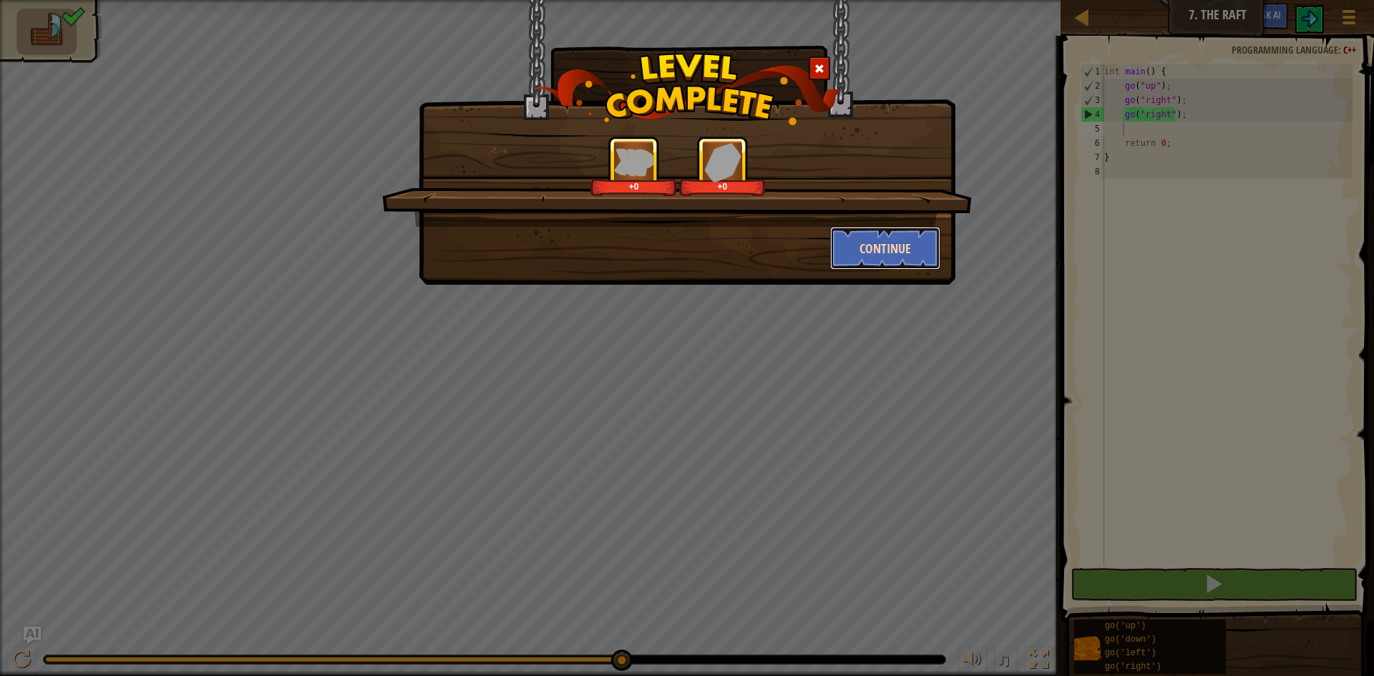
click at [891, 243] on button "Continue" at bounding box center [885, 248] width 111 height 43
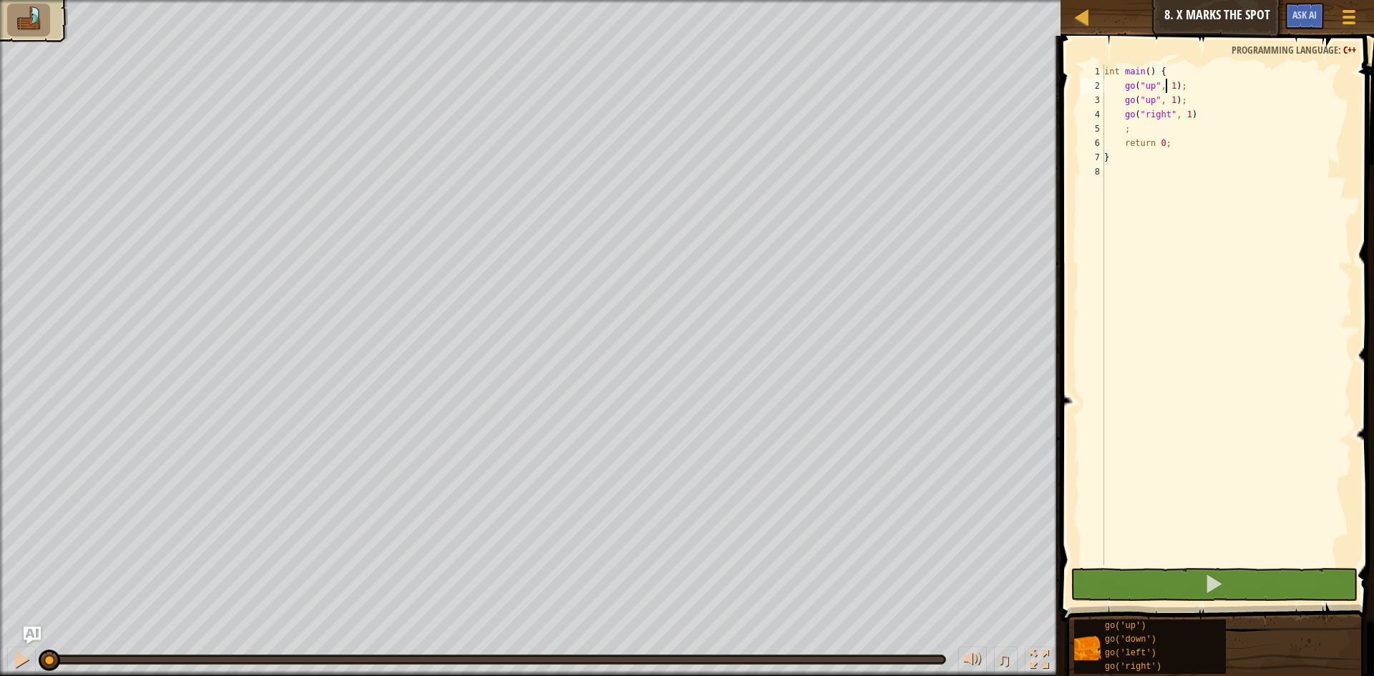
click at [1165, 85] on div "int main ( ) { go ( " up " , 1 ) ; go ( " up " , 1 ) ; go ( " right " , 1 ) ; r…" at bounding box center [1226, 329] width 251 height 530
click at [1174, 84] on div "int main ( ) { go ( " up " , 1 ) ; go ( " up " , 1 ) ; go ( " right " , 1 ) ; r…" at bounding box center [1226, 329] width 251 height 530
drag, startPoint x: 1182, startPoint y: 98, endPoint x: 1126, endPoint y: 103, distance: 56.0
click at [1126, 103] on div "int main ( ) { go ( " up " , 1 ) ; go ( " up " , 1 ) ; go ( " right " , 1 ) ; r…" at bounding box center [1226, 329] width 251 height 530
type textarea "g"
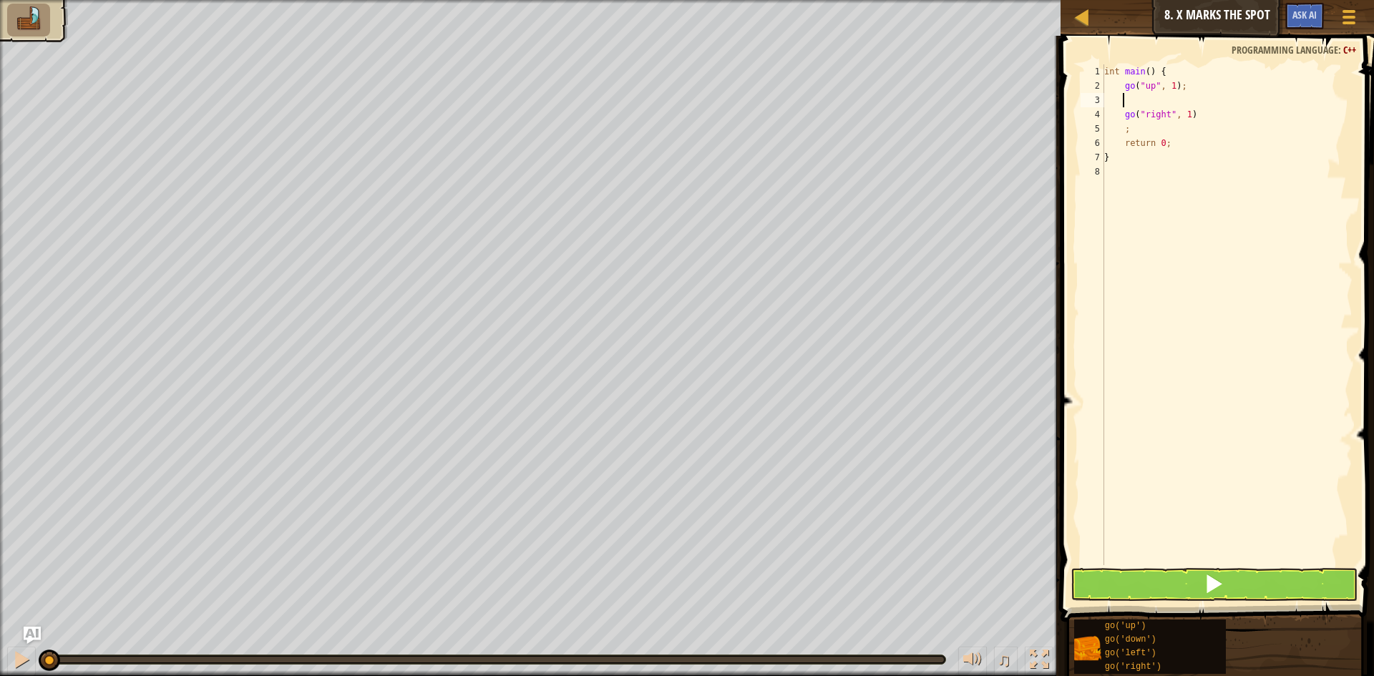
click at [1167, 85] on div "int main ( ) { go ( " up " , 1 ) ; go ( " right " , 1 ) ; return 0 ; }" at bounding box center [1226, 329] width 251 height 530
click at [1169, 86] on div "int main ( ) { go ( " up " , 1 ) ; go ( " right " , 1 ) ; return 0 ; }" at bounding box center [1226, 329] width 251 height 530
type textarea "go("up", 2);"
click at [1171, 102] on div "int main ( ) { go ( " up " , 2 ) ; go ( " right " , 1 ) ; return 0 ; }" at bounding box center [1226, 329] width 251 height 530
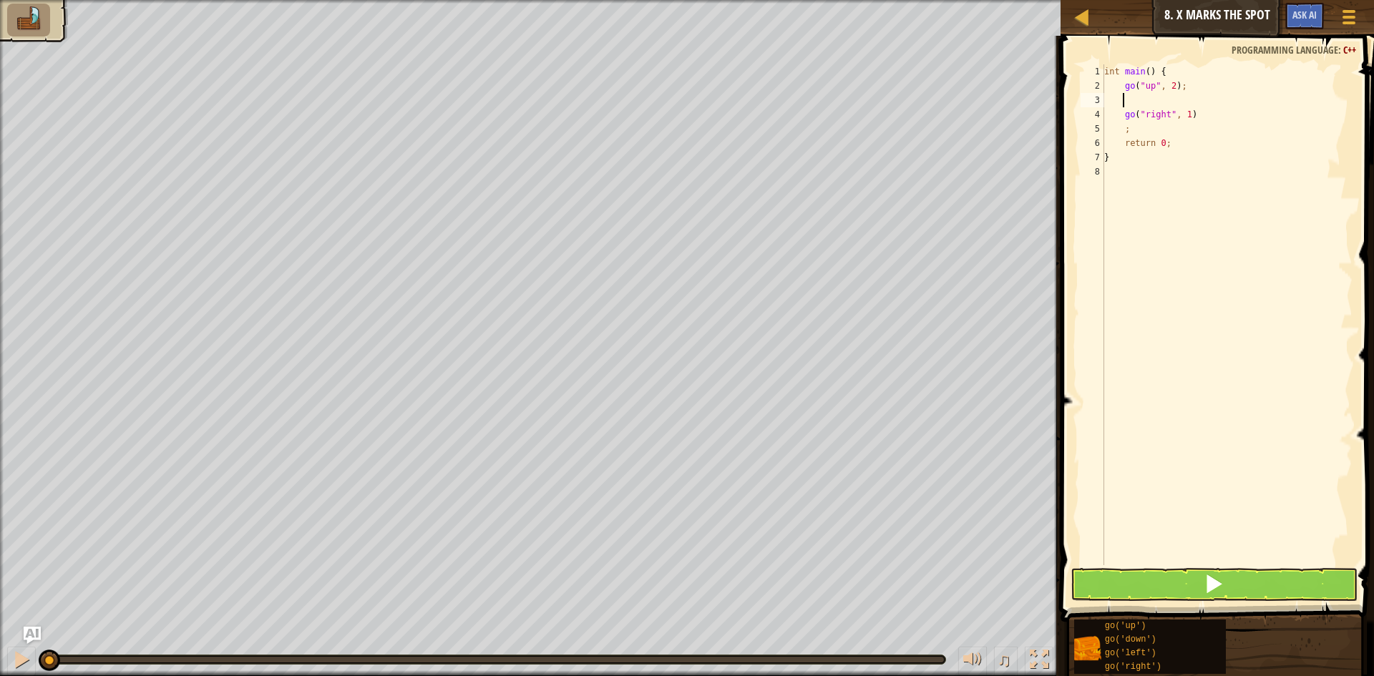
scroll to position [6, 0]
click at [1171, 116] on div "int main ( ) { go ( " up " , 2 ) ; go ( " right " , 1 ) ; return 0 ; }" at bounding box center [1226, 329] width 251 height 530
type textarea ";"
click at [1111, 106] on div "int main ( ) { go ( " up " , 2 ) ; go ( " right " , 1 ) ; return 0 ; }" at bounding box center [1226, 329] width 251 height 530
click at [1120, 110] on div "int main ( ) { go ( " up " , 2 ) ; go ( " right " , 1 ) ; return 0 ; }" at bounding box center [1226, 329] width 251 height 530
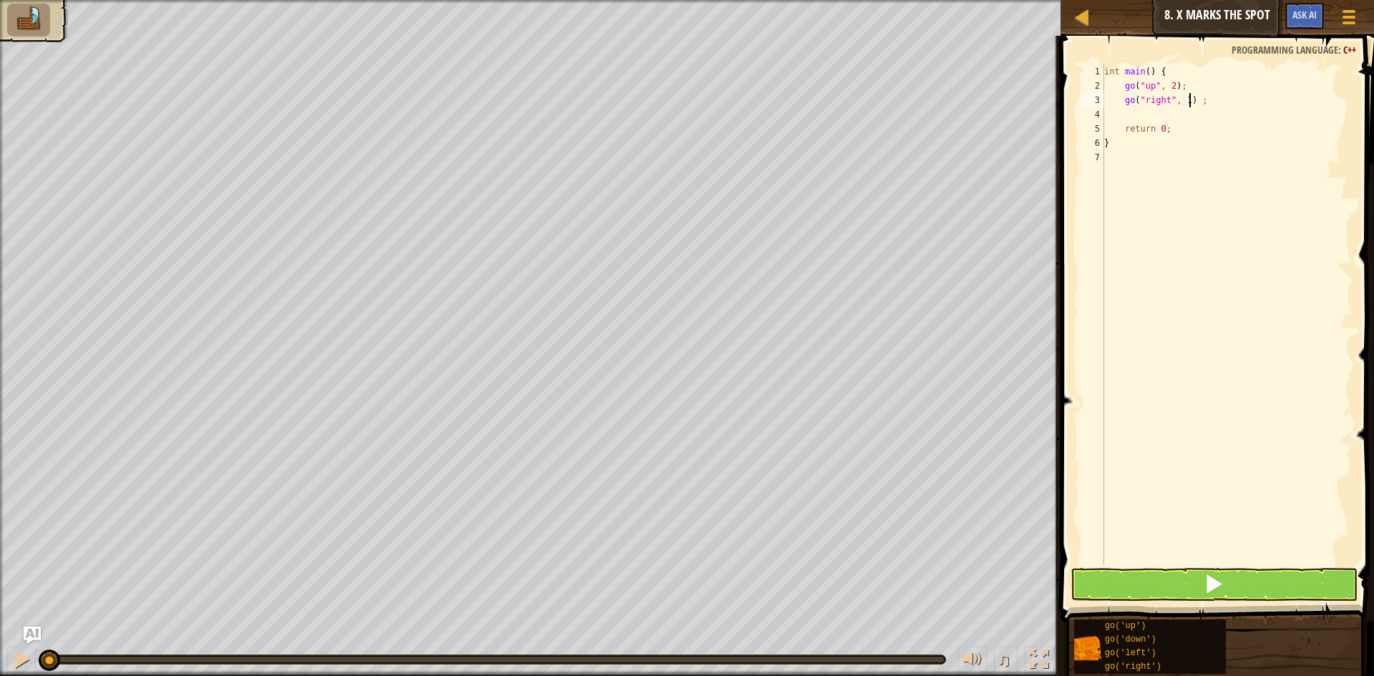
click at [1194, 99] on div "int main ( ) { go ( " up " , 2 ) ; go ( " right " , 1 ) ; return 0 ; }" at bounding box center [1226, 329] width 251 height 530
type textarea "go("right", 1);"
click at [1144, 114] on div "int main ( ) { go ( " up " , 2 ) ; go ( " right " , 1 ) ; return 0 ; }" at bounding box center [1226, 329] width 251 height 530
click at [1187, 101] on div "int main ( ) { go ( " up " , 2 ) ; go ( " right " , 1 ) ; return 0 ; }" at bounding box center [1226, 329] width 251 height 530
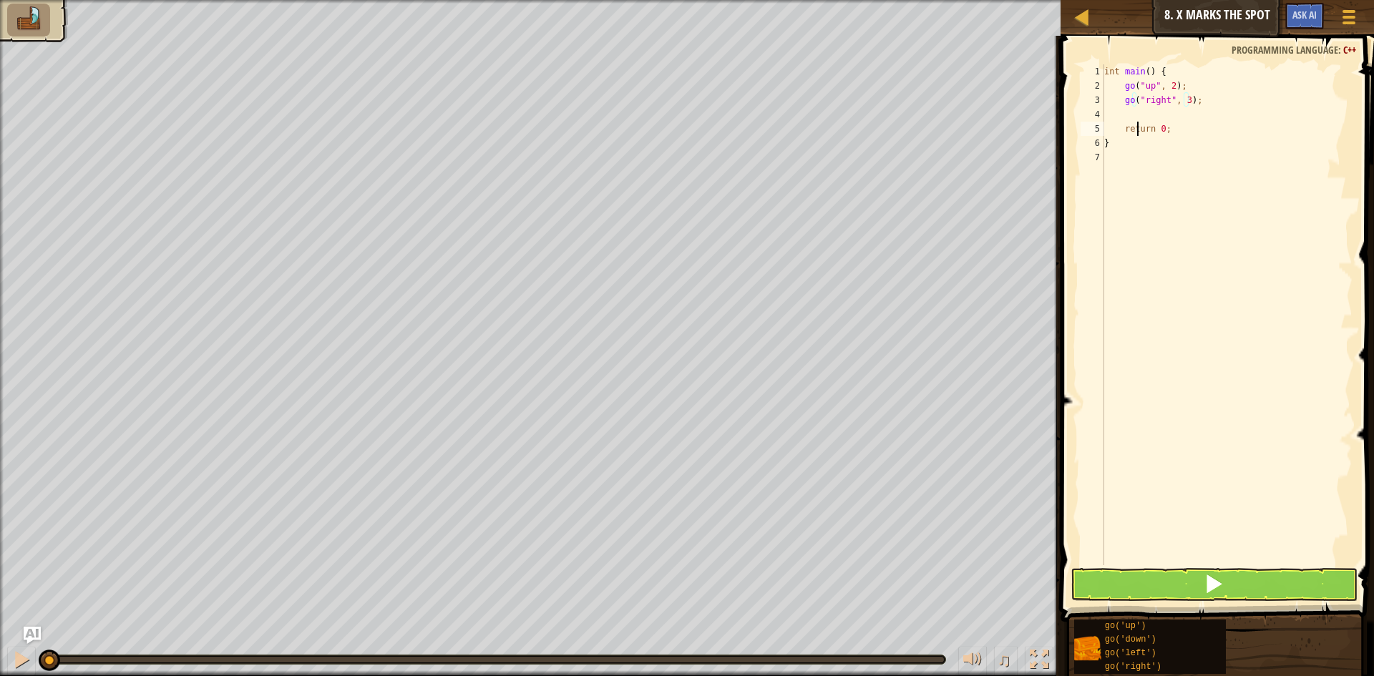
click at [1138, 126] on div "int main ( ) { go ( " up " , 2 ) ; go ( " right " , 3 ) ; return 0 ; }" at bounding box center [1226, 329] width 251 height 530
type textarea "return 0;"
click at [1148, 113] on div "int main ( ) { go ( " up " , 2 ) ; go ( " right " , 3 ) ; return 0 ; }" at bounding box center [1226, 329] width 251 height 530
type textarea "godown"
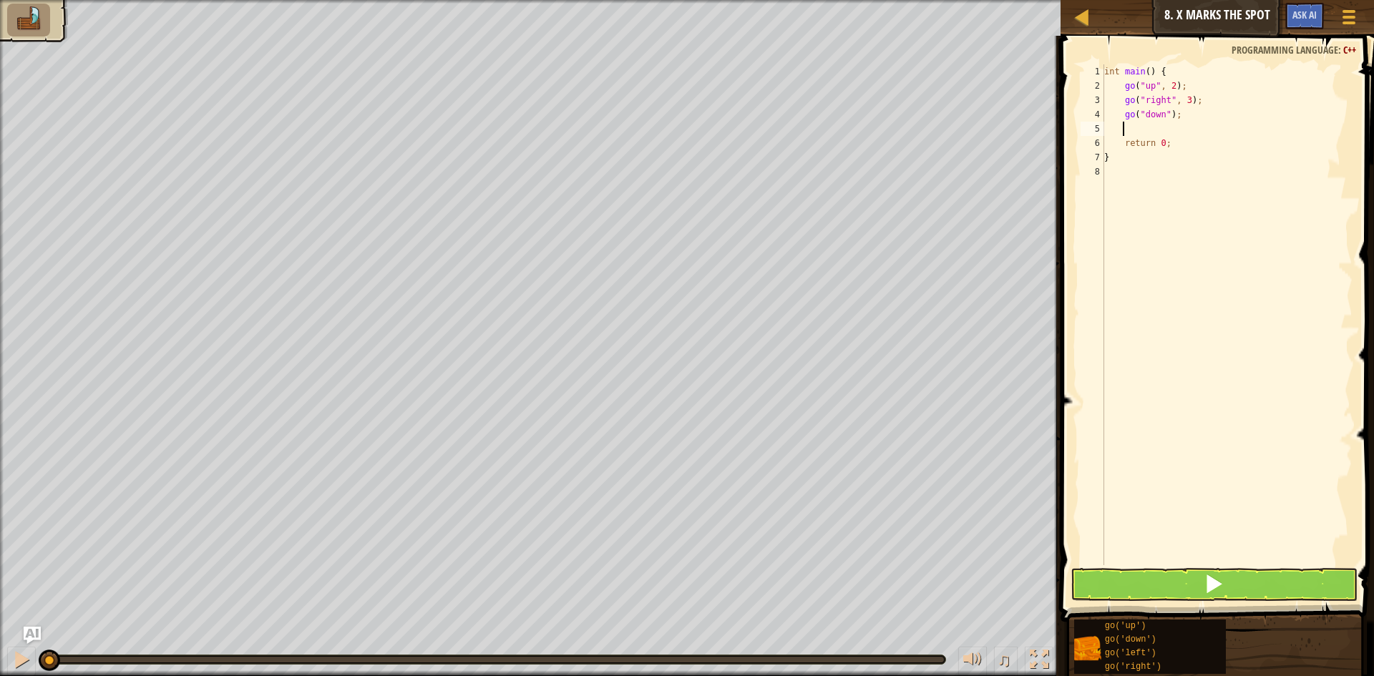
click at [1164, 119] on div "int main ( ) { go ( " up " , 2 ) ; go ( " right " , 3 ) ; go ( " down " ) ; ret…" at bounding box center [1226, 329] width 251 height 530
type textarea "go("down", 2);"
click at [1232, 337] on div "int main ( ) { go ( " up " , 2 ) ; go ( " right " , 3 ) ; go ( " down " , 2 ) ;…" at bounding box center [1226, 329] width 251 height 530
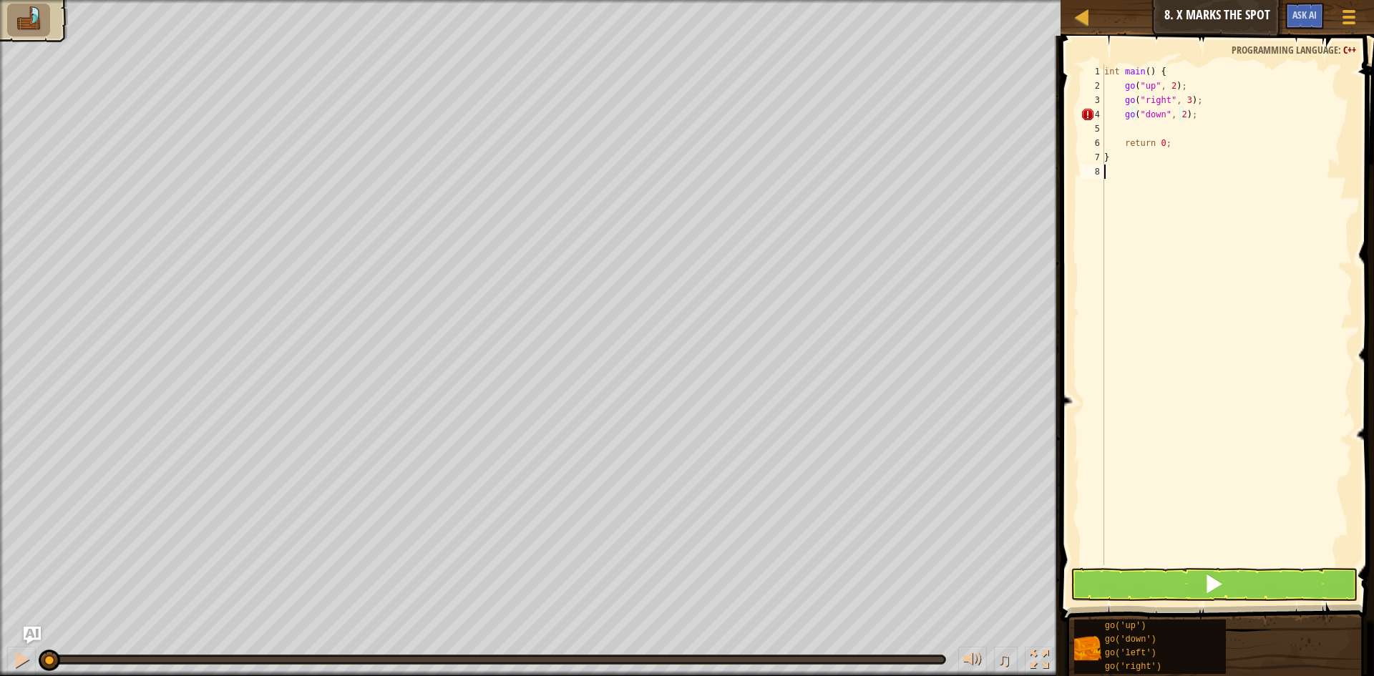
scroll to position [6, 0]
click at [1150, 129] on div "int main ( ) { go ( " up " , 2 ) ; go ( " right " , 3 ) ; go ( " down " , 2 ) ;…" at bounding box center [1226, 329] width 251 height 530
type textarea "gole"
click at [1202, 585] on button at bounding box center [1214, 584] width 287 height 33
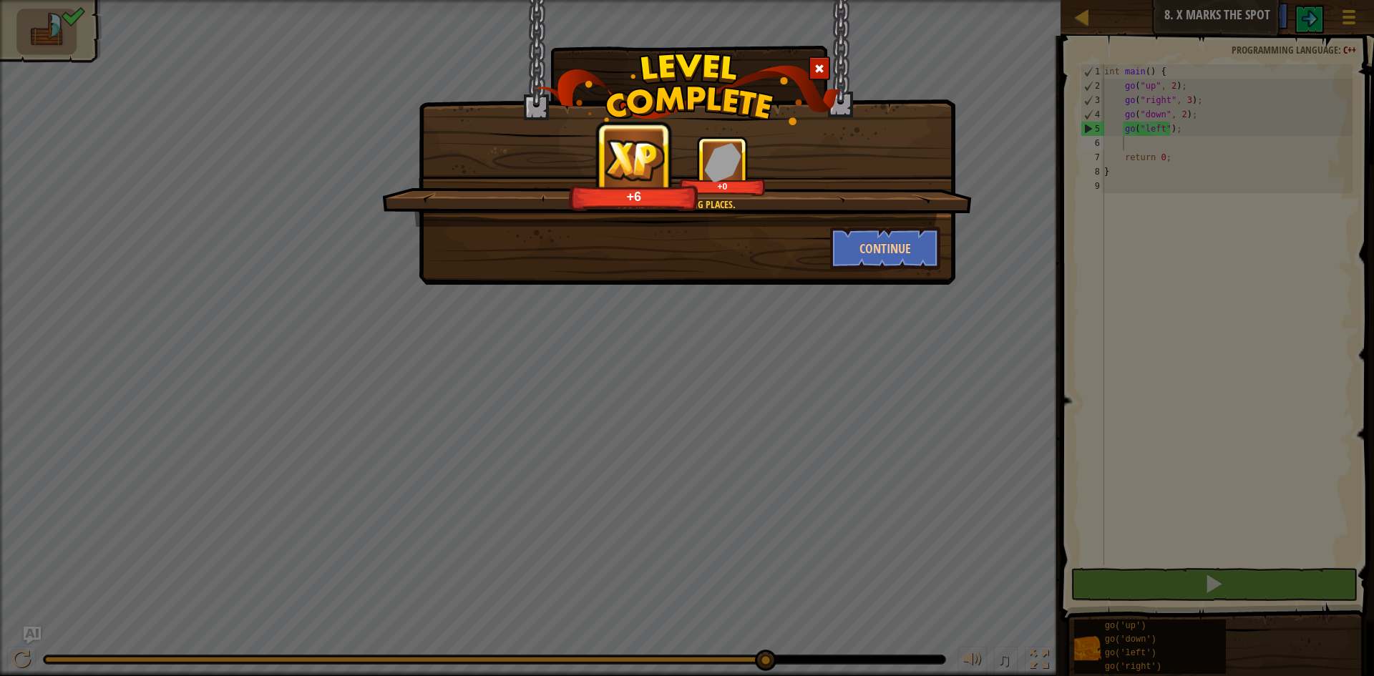
click at [822, 64] on span at bounding box center [819, 69] width 10 height 10
